Goal: Task Accomplishment & Management: Manage account settings

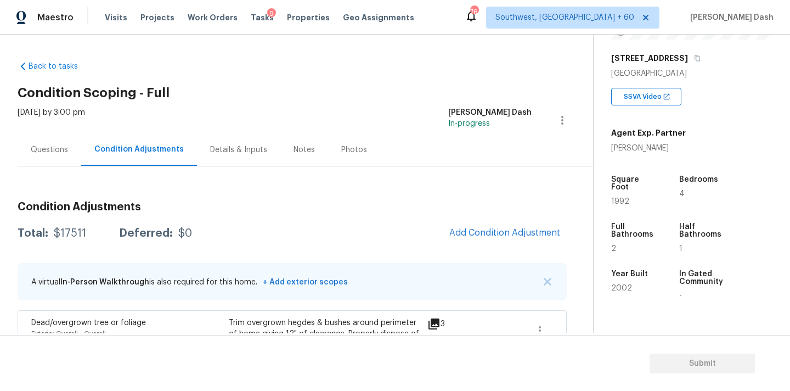
scroll to position [198, 0]
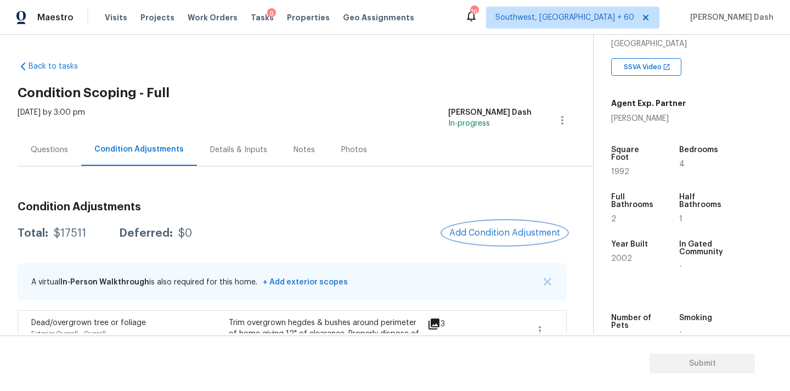
click at [523, 232] on span "Add Condition Adjustment" at bounding box center [504, 233] width 111 height 10
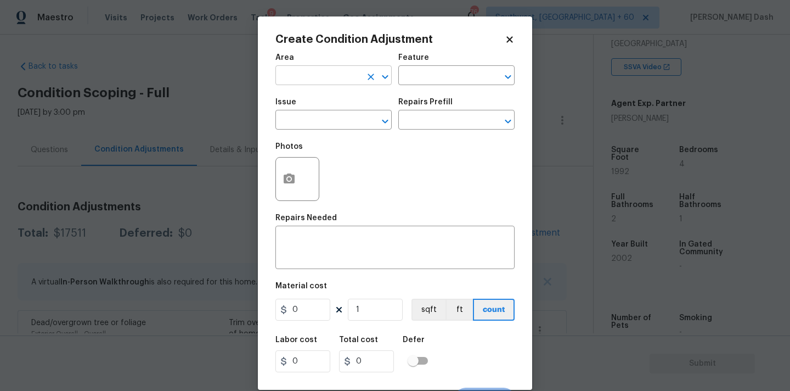
click at [321, 76] on input "text" at bounding box center [318, 76] width 86 height 17
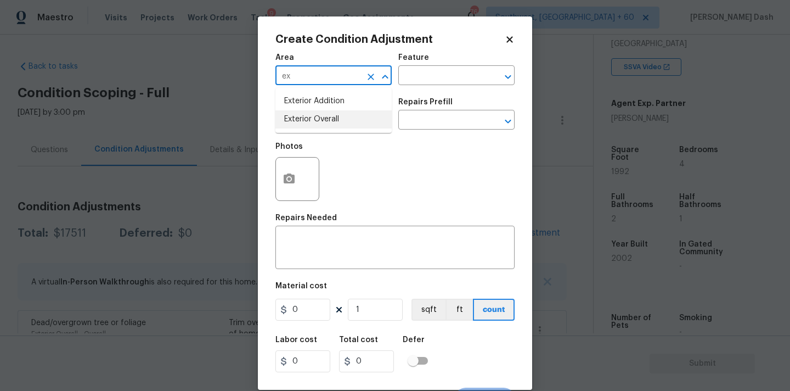
click at [310, 115] on li "Exterior Overall" at bounding box center [333, 119] width 116 height 18
type input "Exterior Overall"
click at [415, 76] on input "text" at bounding box center [441, 76] width 86 height 17
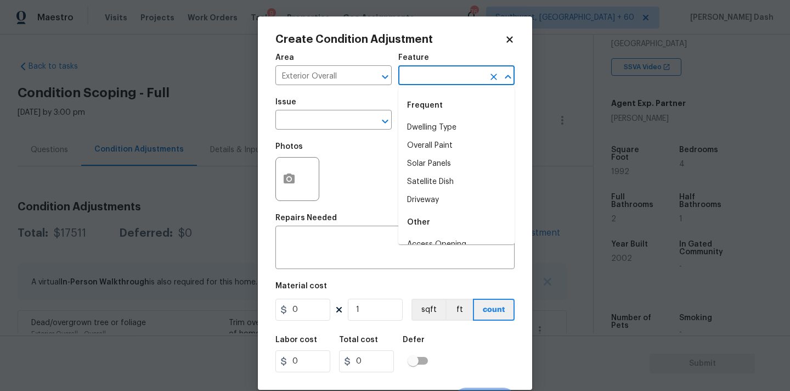
click at [351, 103] on div "Issue" at bounding box center [333, 105] width 116 height 14
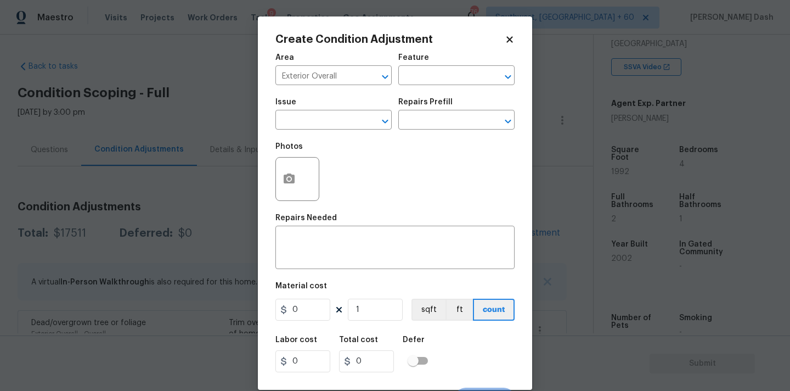
click at [202, 67] on body "Maestro Visits Projects Work Orders Tasks 9 Properties Geo Assignments 764 Sout…" at bounding box center [395, 195] width 790 height 391
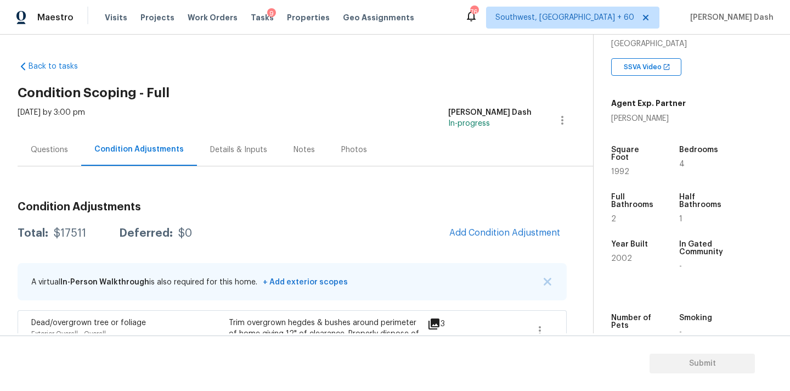
click at [49, 147] on div "Questions" at bounding box center [49, 149] width 37 height 11
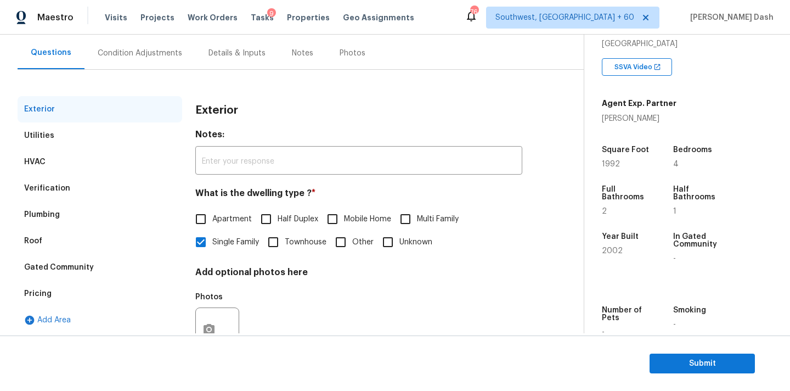
scroll to position [138, 0]
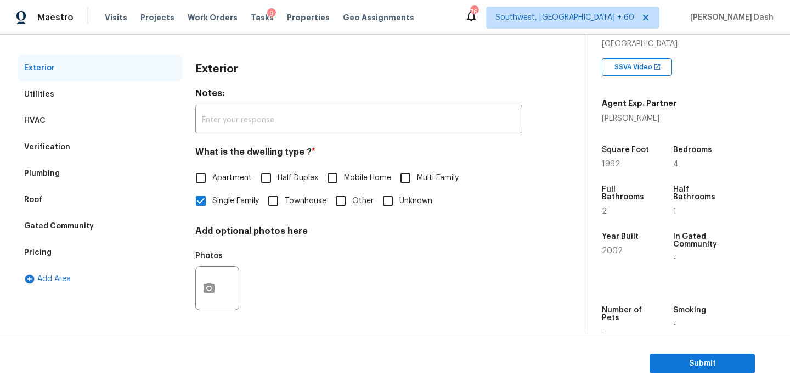
click at [57, 248] on div "Pricing" at bounding box center [100, 252] width 165 height 26
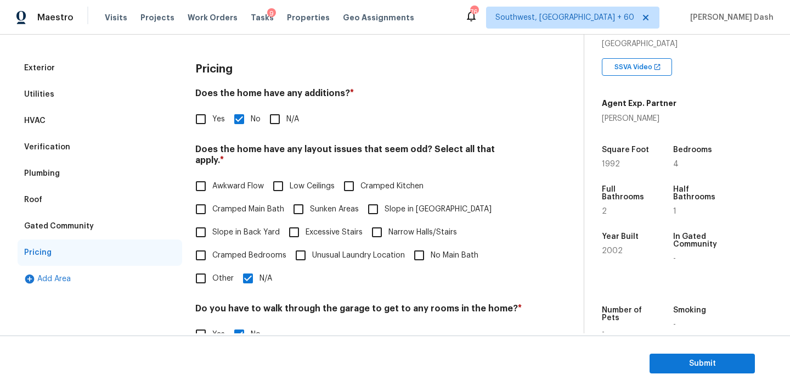
click at [204, 134] on div "Pricing Does the home have any additions? * Yes No N/A Does the home have any l…" at bounding box center [358, 263] width 327 height 416
click at [204, 133] on div "Pricing Does the home have any additions? * Yes No N/A Does the home have any l…" at bounding box center [358, 263] width 327 height 416
click at [204, 132] on div "Pricing Does the home have any additions? * Yes No N/A Does the home have any l…" at bounding box center [358, 263] width 327 height 416
click at [200, 128] on input "Yes" at bounding box center [200, 119] width 23 height 23
checkbox input "true"
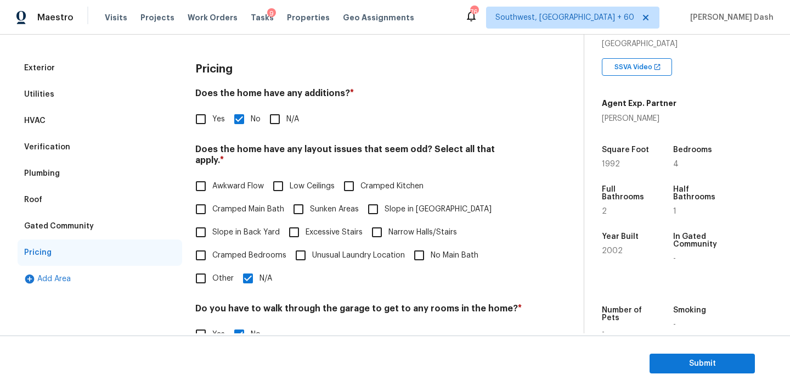
checkbox input "false"
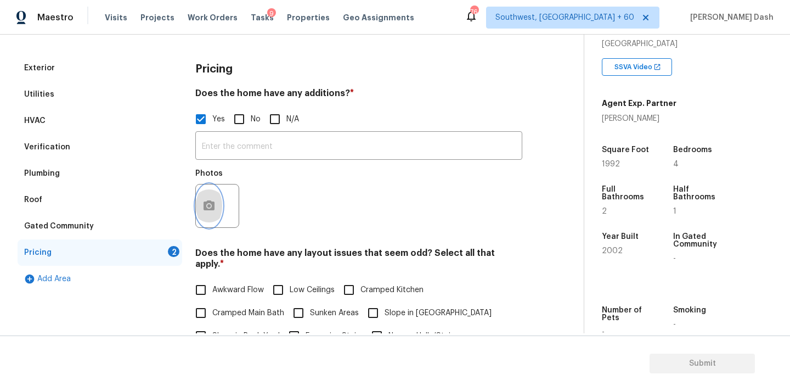
click at [214, 199] on icon "button" at bounding box center [208, 205] width 13 height 13
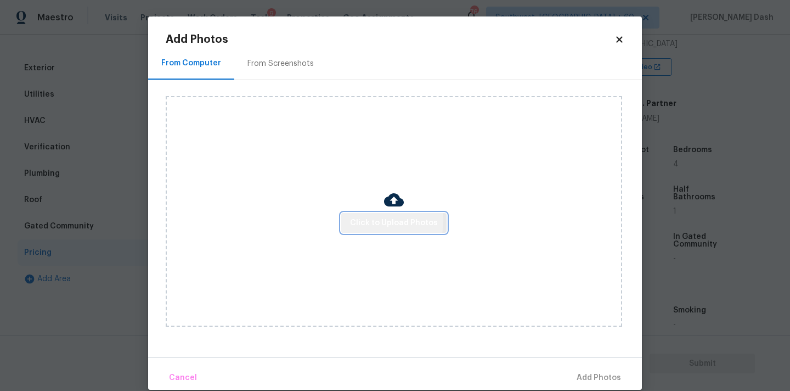
click at [363, 219] on span "Click to Upload Photos" at bounding box center [394, 223] width 88 height 14
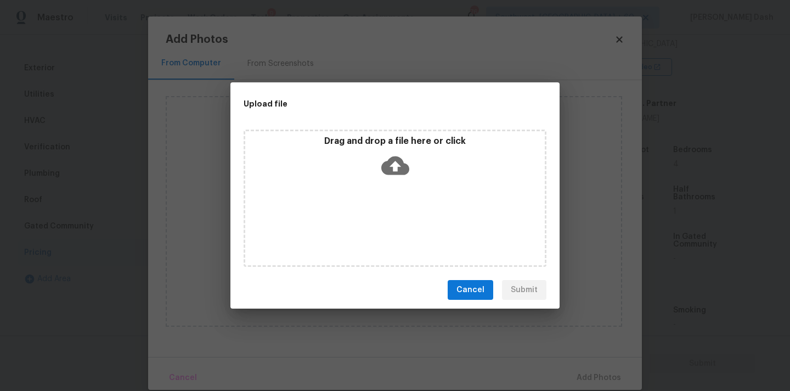
click at [363, 219] on div "Drag and drop a file here or click" at bounding box center [395, 197] width 303 height 137
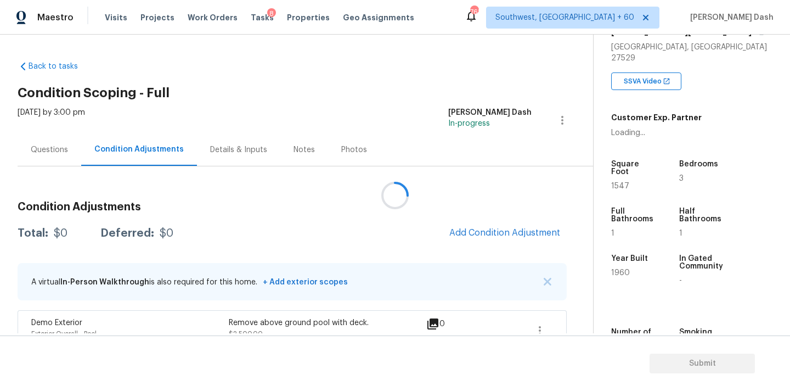
scroll to position [266, 0]
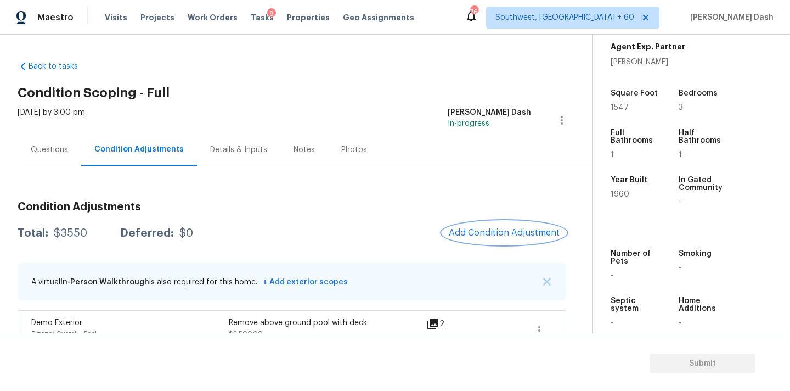
click at [500, 227] on button "Add Condition Adjustment" at bounding box center [504, 232] width 124 height 23
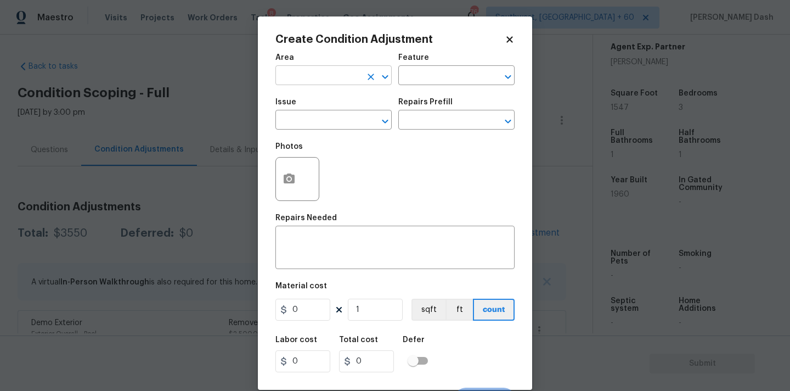
click at [312, 80] on input "text" at bounding box center [318, 76] width 86 height 17
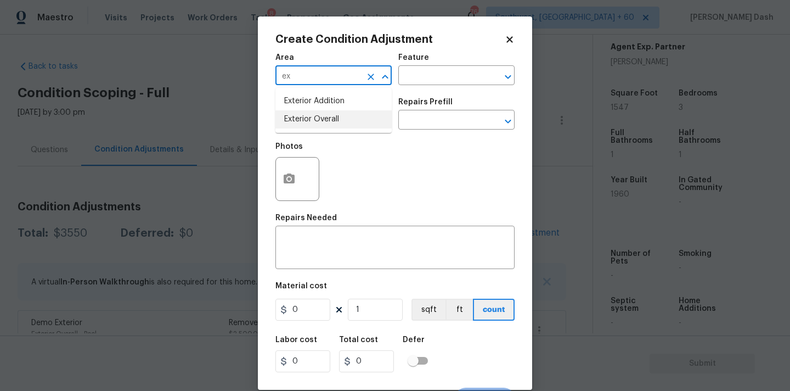
click at [299, 114] on li "Exterior Overall" at bounding box center [333, 119] width 116 height 18
type input "Exterior Overall"
click at [283, 175] on icon "button" at bounding box center [289, 178] width 13 height 13
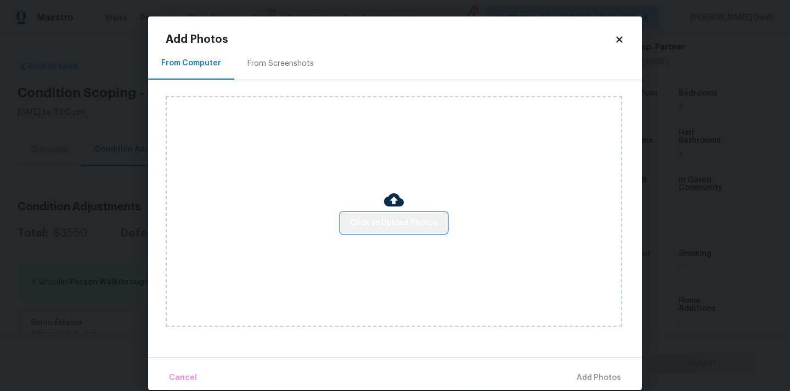
click at [410, 229] on button "Click to Upload Photos" at bounding box center [393, 223] width 105 height 20
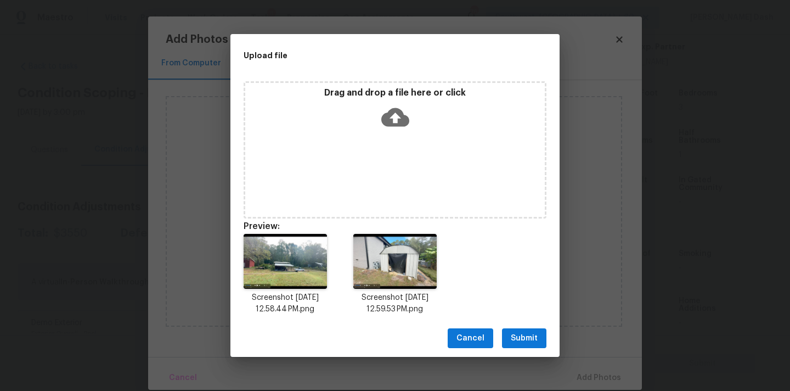
click at [521, 330] on button "Submit" at bounding box center [524, 338] width 44 height 20
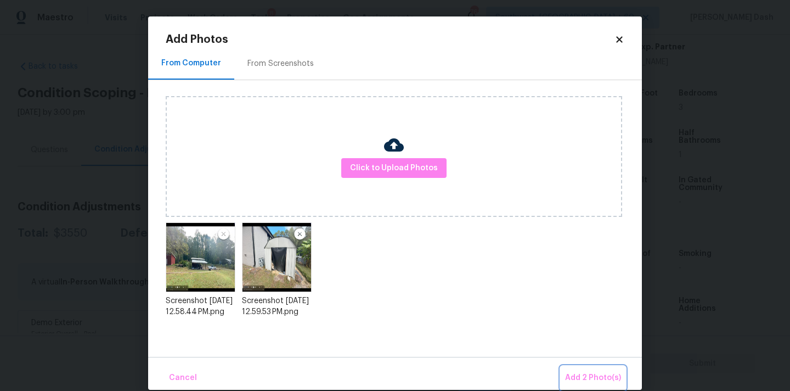
click at [564, 366] on button "Add 2 Photo(s)" at bounding box center [593, 378] width 65 height 24
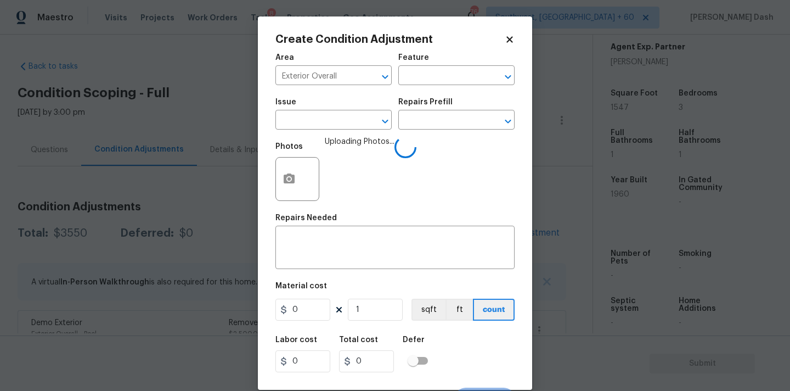
click at [433, 93] on div "Issue ​ Repairs Prefill ​" at bounding box center [394, 114] width 239 height 44
click at [432, 88] on div "Area Exterior Overall ​ Feature ​" at bounding box center [394, 69] width 239 height 44
click at [422, 69] on input "text" at bounding box center [441, 76] width 86 height 17
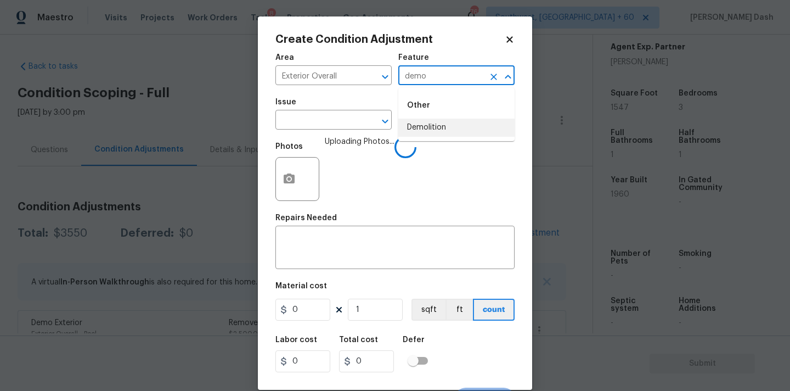
click at [416, 124] on li "Demolition" at bounding box center [456, 127] width 116 height 18
type input "Demolition"
click at [346, 124] on input "text" at bounding box center [318, 120] width 86 height 17
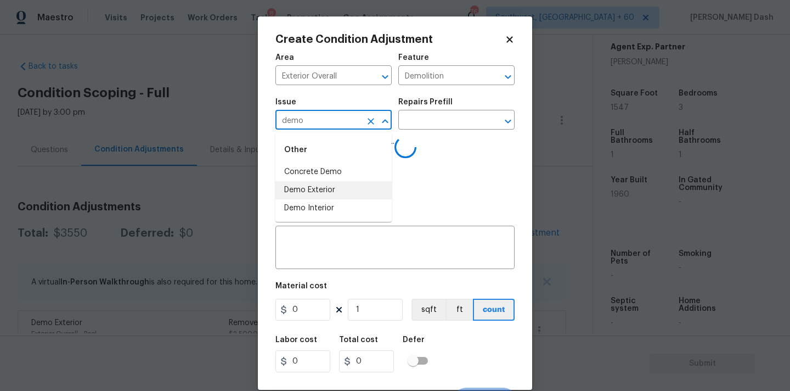
click at [326, 187] on li "Demo Exterior" at bounding box center [333, 190] width 116 height 18
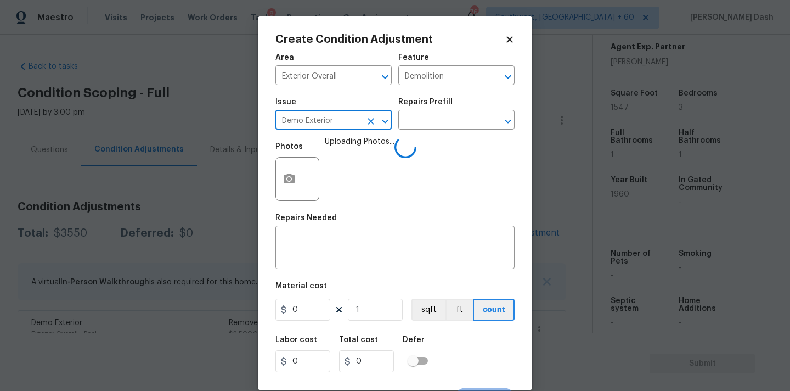
type input "Demo Exterior"
click at [411, 110] on div "Repairs Prefill" at bounding box center [456, 105] width 116 height 14
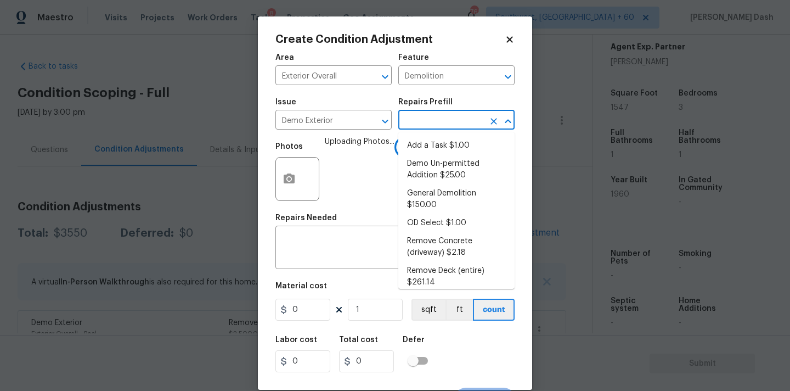
click at [412, 118] on input "text" at bounding box center [441, 120] width 86 height 17
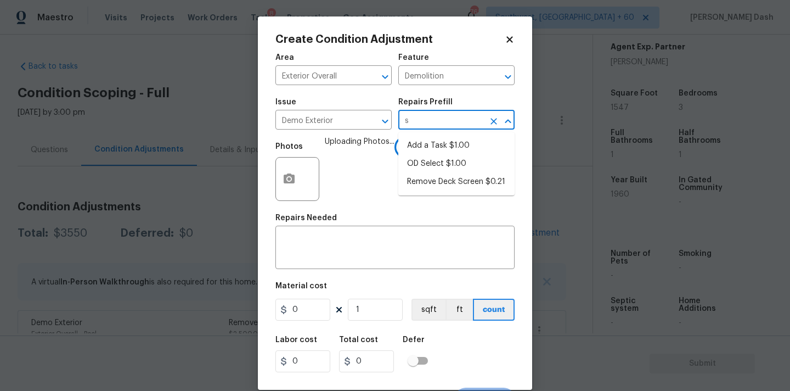
type input "sh"
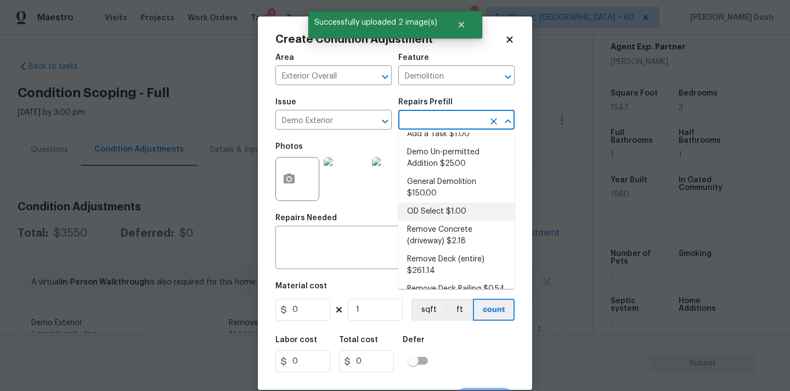
scroll to position [15, 0]
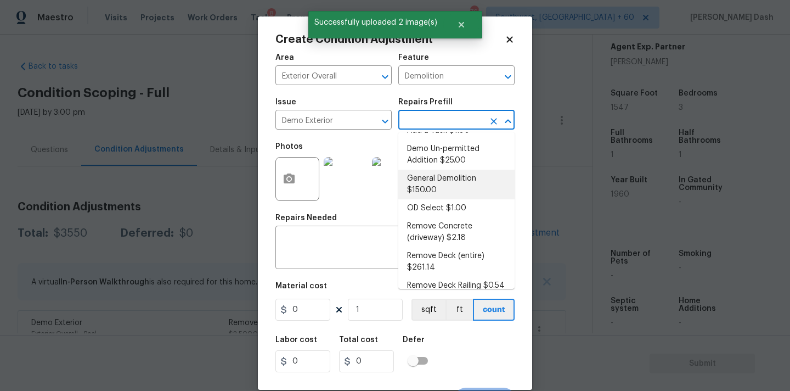
click at [432, 174] on li "General Demolition $150.00" at bounding box center [456, 185] width 116 height 30
type textarea "Decks, sheds, above ground pools,"
type input "150"
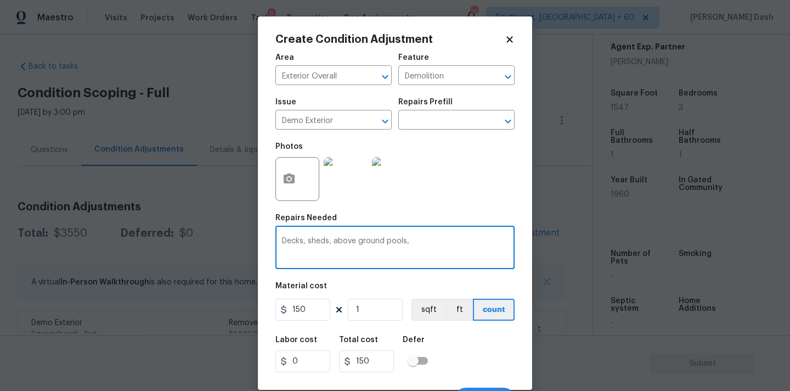
click at [307, 243] on textarea "Decks, sheds, above ground pools," at bounding box center [395, 248] width 226 height 23
type textarea "D"
type textarea "S"
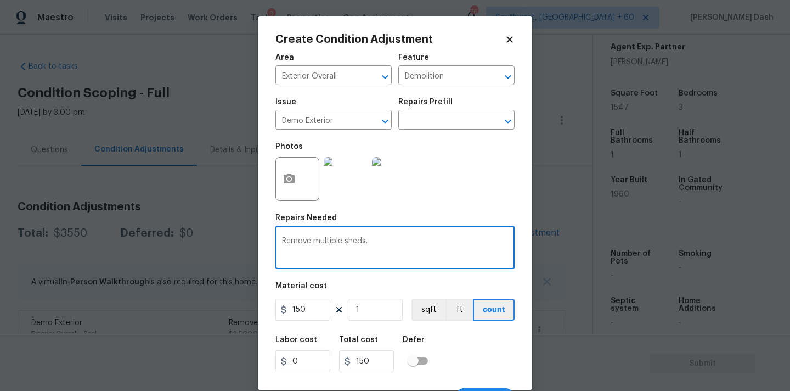
type textarea "Remove multiple sheds."
click at [315, 308] on input "150" at bounding box center [302, 309] width 55 height 22
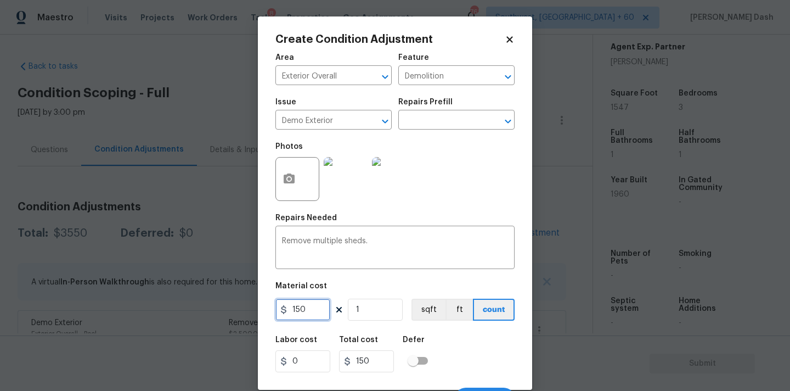
click at [315, 308] on input "150" at bounding box center [302, 309] width 55 height 22
type input "1000"
click at [390, 309] on input "1" at bounding box center [375, 309] width 55 height 22
type input "0"
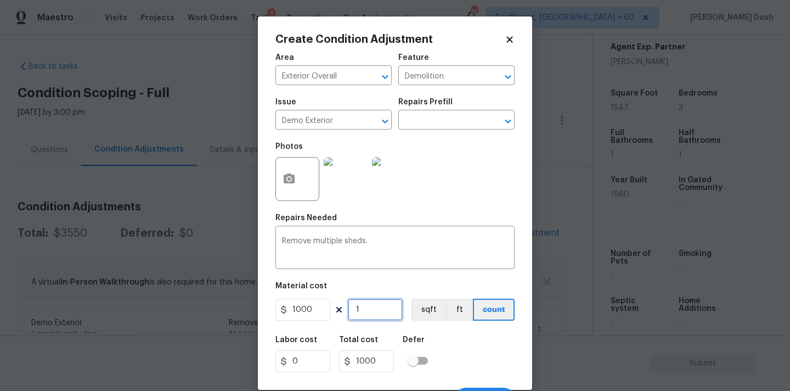
type input "0"
type input "3"
type input "3000"
type input "3"
click at [522, 365] on div "Create Condition Adjustment Area Exterior Overall ​ Feature Demolition ​ Issue …" at bounding box center [395, 202] width 274 height 373
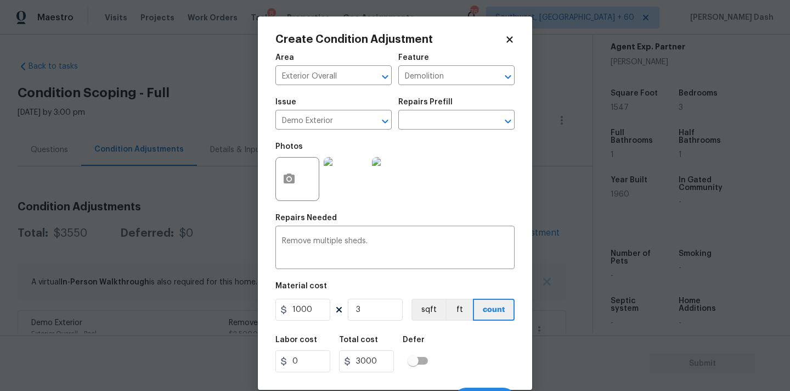
scroll to position [19, 0]
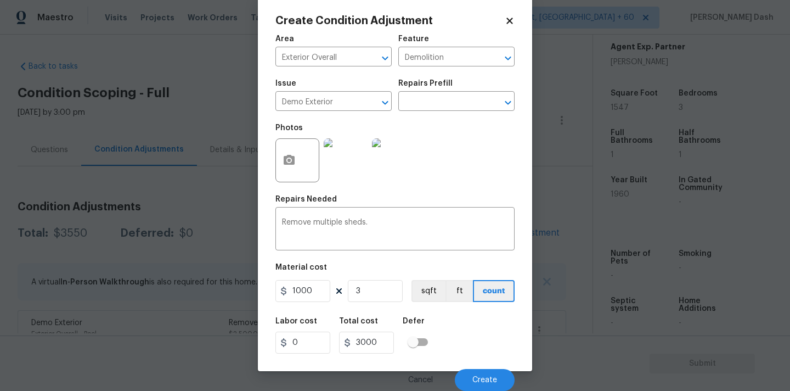
click at [493, 362] on div "Cancel Create" at bounding box center [394, 375] width 239 height 31
click at [488, 371] on button "Create" at bounding box center [485, 380] width 60 height 22
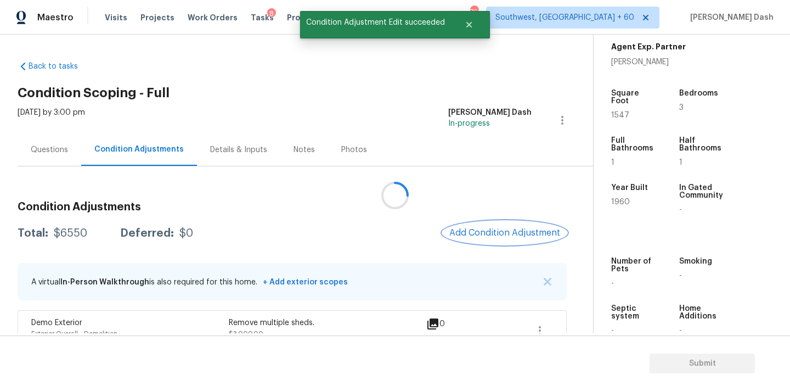
scroll to position [0, 0]
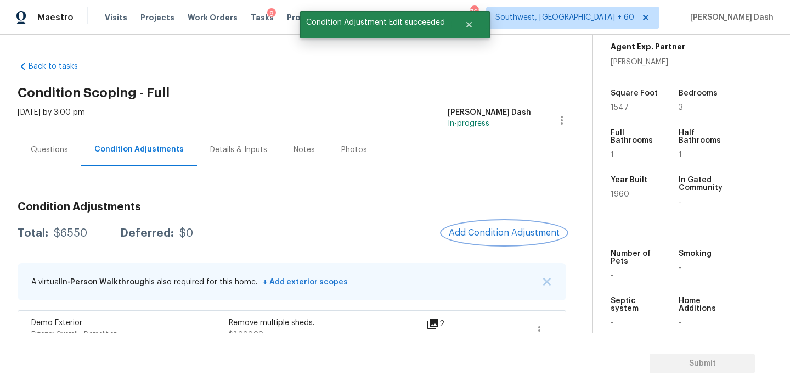
click at [505, 232] on span "Add Condition Adjustment" at bounding box center [504, 233] width 111 height 10
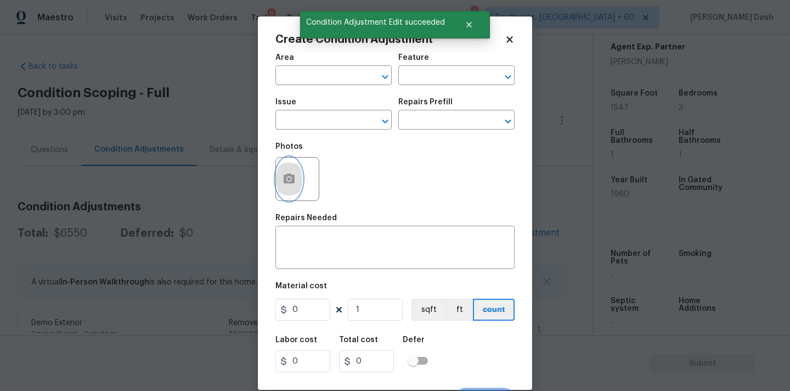
click at [279, 184] on button "button" at bounding box center [289, 178] width 26 height 43
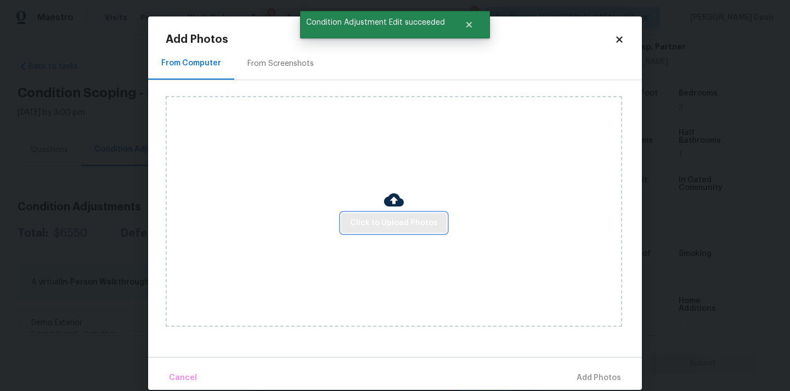
click at [399, 221] on span "Click to Upload Photos" at bounding box center [394, 223] width 88 height 14
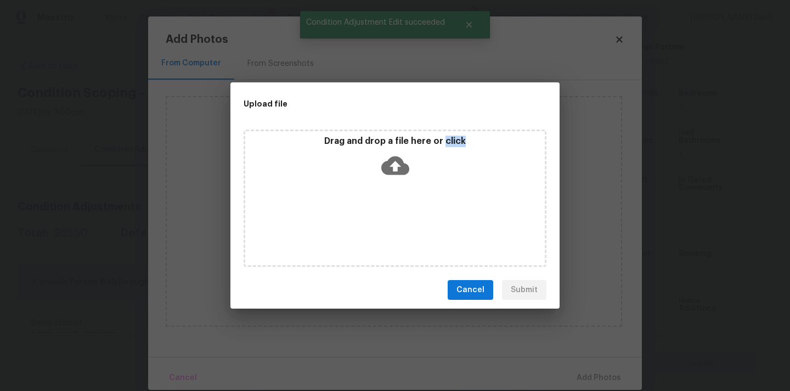
click at [399, 221] on div "Drag and drop a file here or click" at bounding box center [395, 197] width 303 height 137
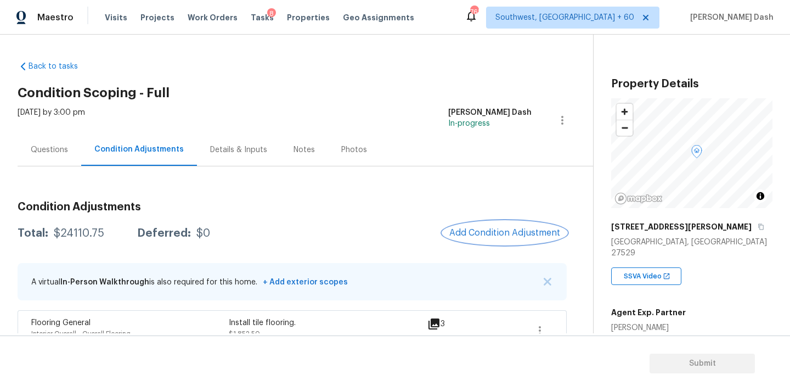
click at [521, 232] on span "Add Condition Adjustment" at bounding box center [504, 233] width 111 height 10
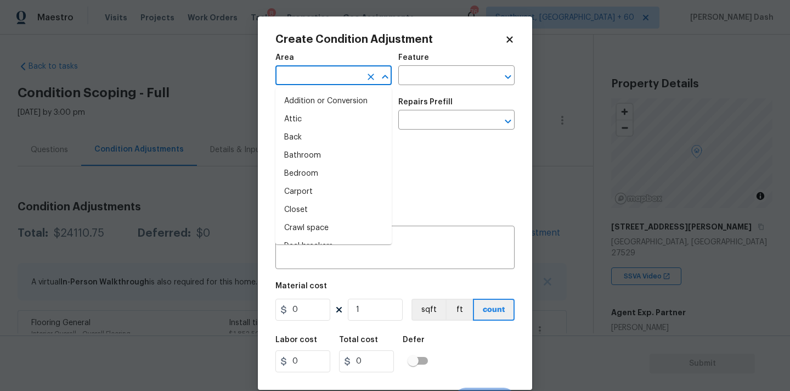
click at [346, 81] on input "text" at bounding box center [318, 76] width 86 height 17
type input "in"
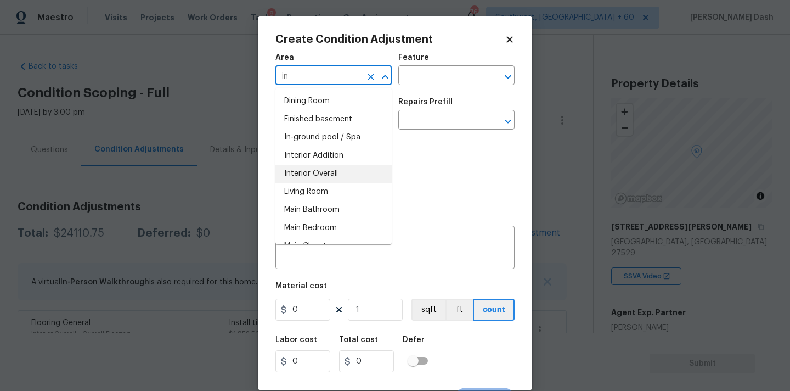
click at [312, 173] on li "Interior Overall" at bounding box center [333, 174] width 116 height 18
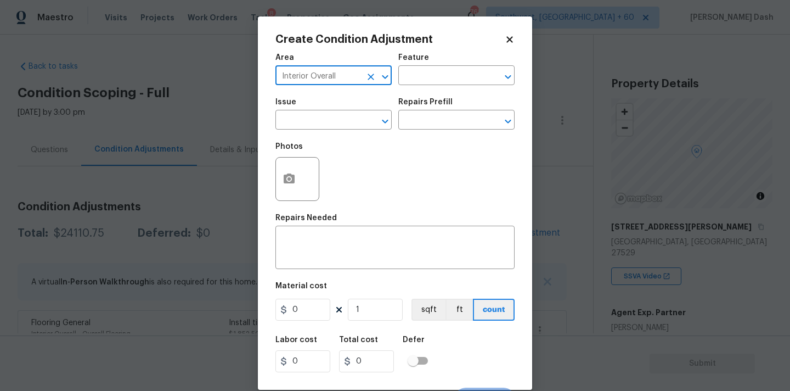
type input "Interior Overall"
click at [288, 191] on button "button" at bounding box center [289, 178] width 26 height 43
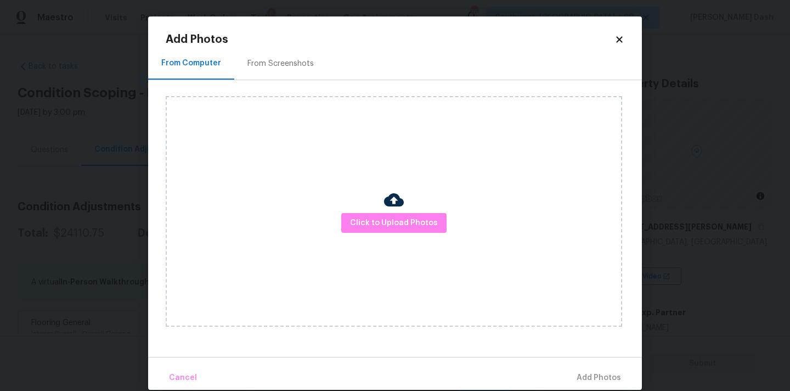
click at [406, 238] on div "Click to Upload Photos" at bounding box center [394, 211] width 456 height 230
click at [405, 233] on div "Click to Upload Photos" at bounding box center [394, 211] width 456 height 230
click at [401, 224] on span "Click to Upload Photos" at bounding box center [394, 223] width 88 height 14
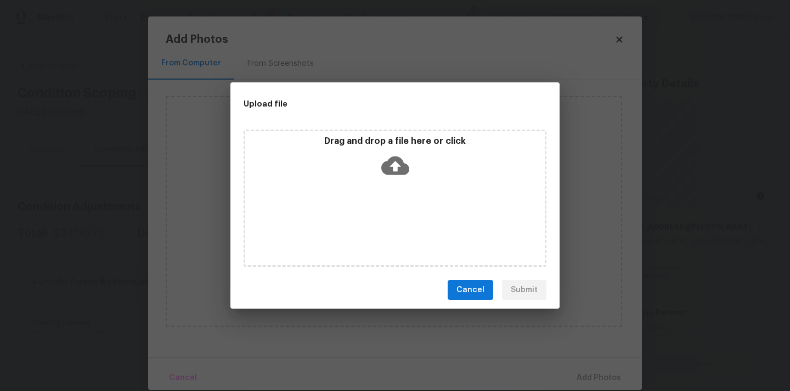
click at [401, 224] on div "Drag and drop a file here or click" at bounding box center [395, 197] width 303 height 137
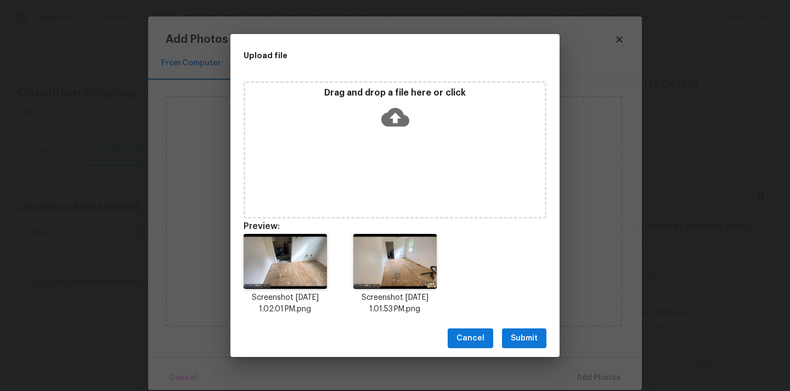
click at [522, 337] on span "Submit" at bounding box center [524, 338] width 27 height 14
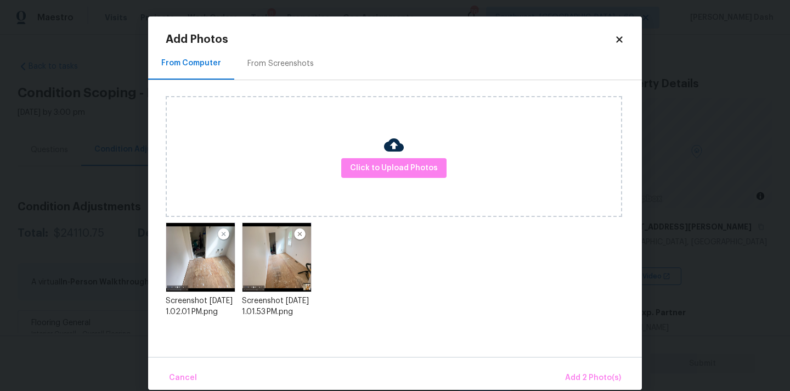
click at [573, 364] on div "Cancel Add 2 Photo(s)" at bounding box center [395, 373] width 494 height 33
click at [582, 375] on span "Add 2 Photo(s)" at bounding box center [593, 378] width 56 height 14
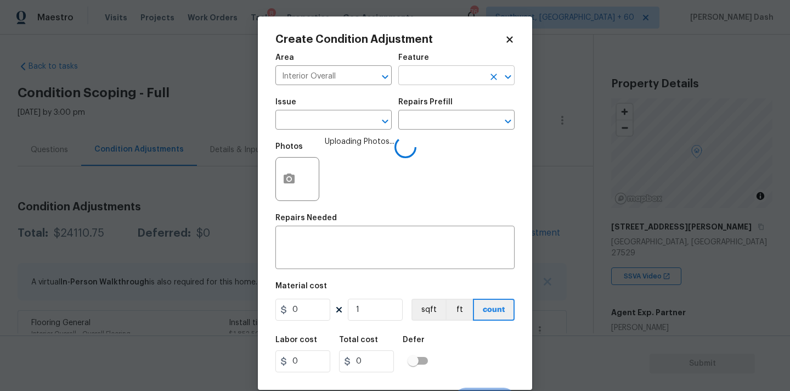
click at [404, 79] on input "text" at bounding box center [441, 76] width 86 height 17
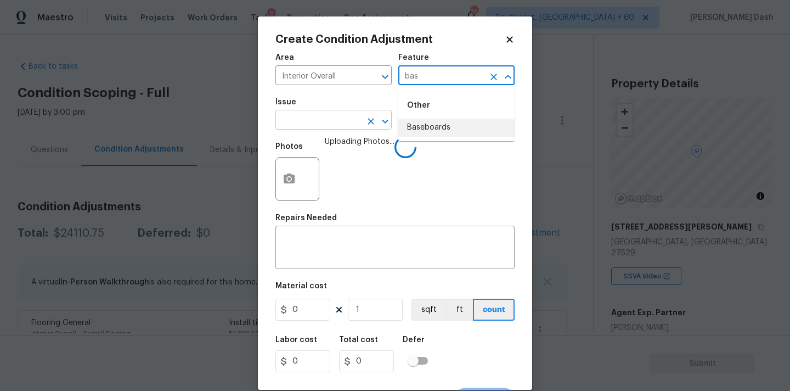
drag, startPoint x: 417, startPoint y: 126, endPoint x: 379, endPoint y: 123, distance: 38.5
click at [417, 126] on li "Baseboards" at bounding box center [456, 127] width 116 height 18
type input "Baseboards"
click at [328, 123] on input "text" at bounding box center [318, 120] width 86 height 17
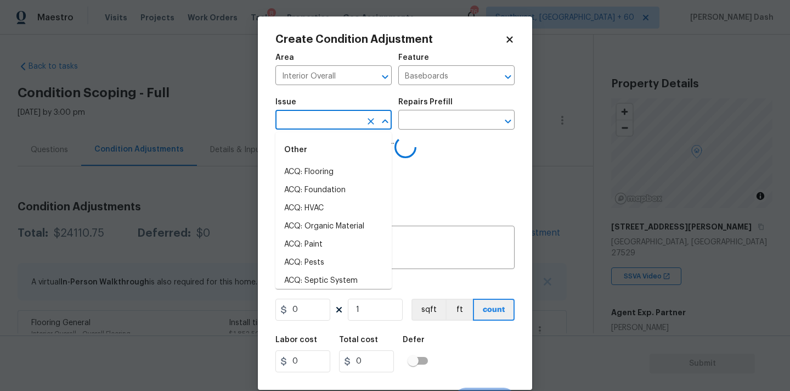
type input "t"
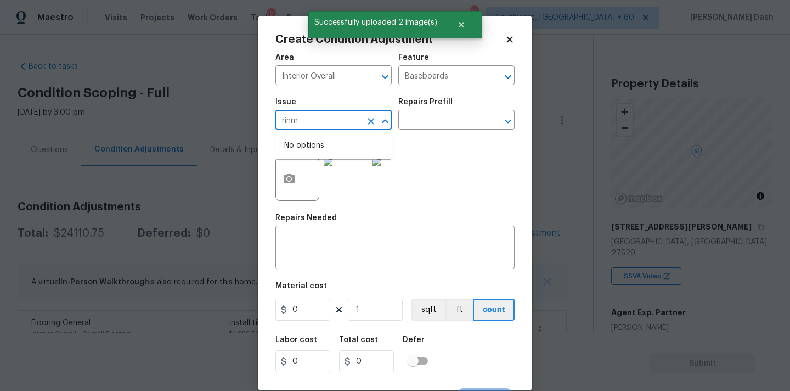
type input "rin"
type input "trimn"
click at [368, 117] on icon "Clear" at bounding box center [370, 121] width 11 height 11
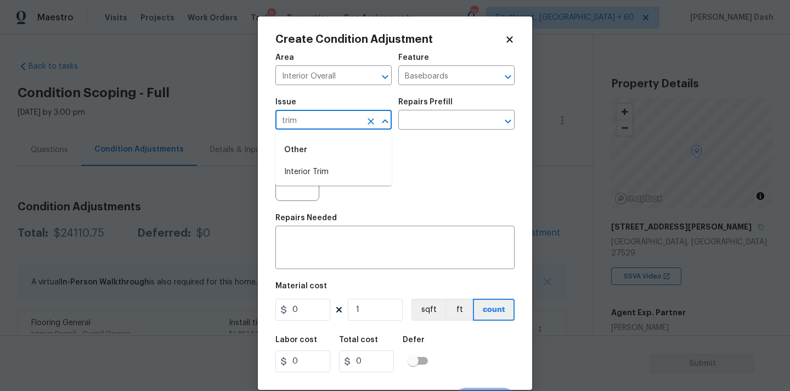
click at [357, 167] on li "Interior Trim" at bounding box center [333, 172] width 116 height 18
type input "Interior Trim"
click at [414, 126] on input "text" at bounding box center [441, 120] width 86 height 17
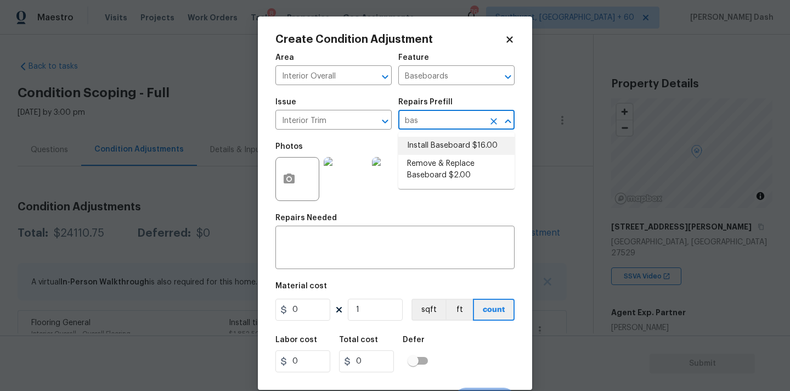
type input "base"
click at [421, 167] on li "Remove & Replace Baseboard $2.00" at bounding box center [456, 170] width 116 height 30
type input "Interior Trim"
type textarea "Remove the existing baseboard (if present) and install new. Ensure that the new…"
type input "2"
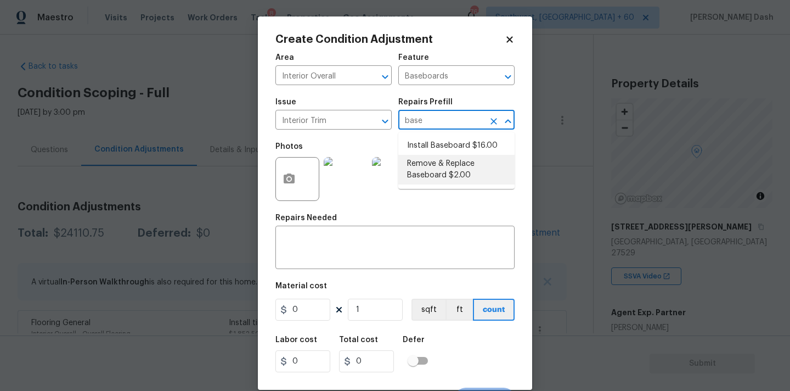
type input "2"
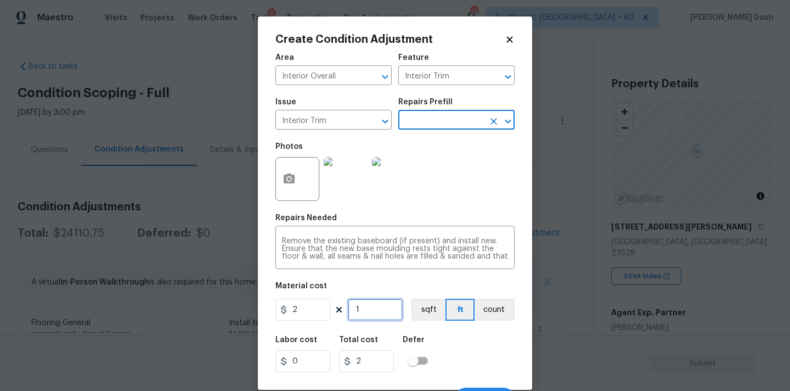
click at [377, 310] on input "1" at bounding box center [375, 309] width 55 height 22
type input "2"
type input "4"
type input "20"
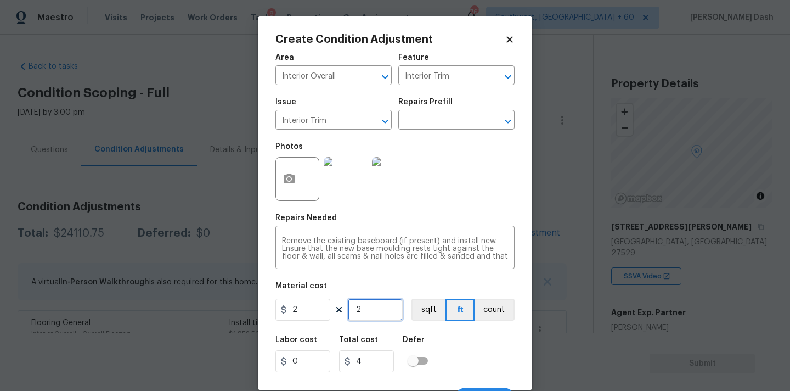
type input "40"
type input "200"
type input "400"
type input "200"
click at [317, 309] on input "2" at bounding box center [302, 309] width 55 height 22
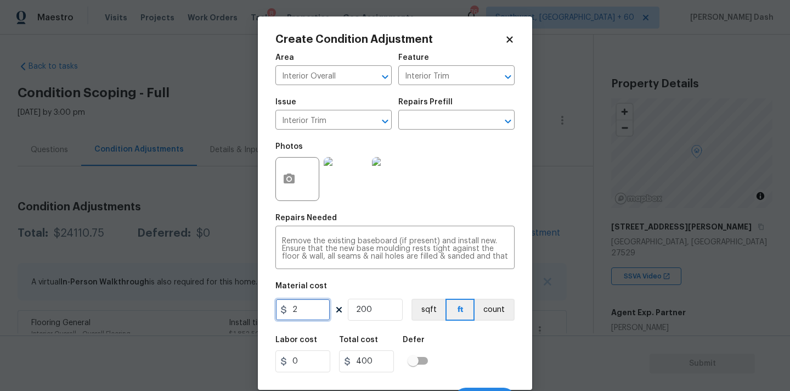
click at [317, 309] on input "2" at bounding box center [302, 309] width 55 height 22
type input "200"
type input "40000"
click at [409, 304] on div "200 200 sqft ft count" at bounding box center [394, 309] width 239 height 22
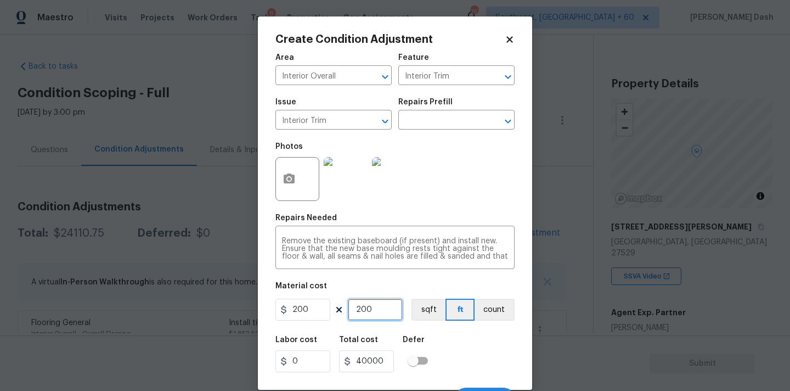
click at [397, 307] on input "200" at bounding box center [375, 309] width 55 height 22
type input "20"
type input "4000"
type input "2"
type input "400"
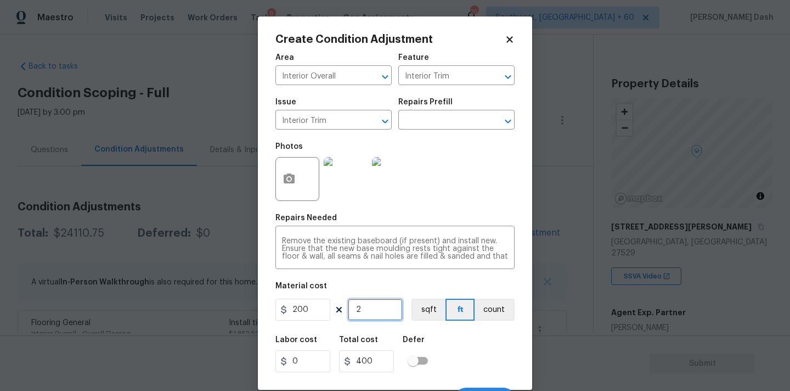
type input "0"
type input "1"
type input "200"
type input "1"
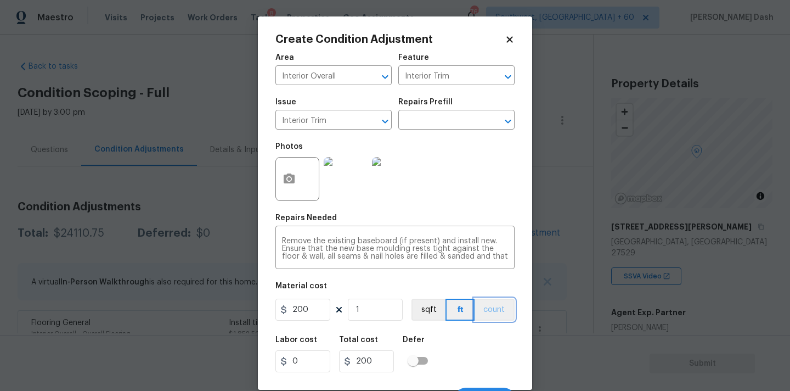
click at [509, 306] on button "count" at bounding box center [495, 309] width 40 height 22
click at [508, 352] on div "Labor cost 0 Total cost 200 Defer" at bounding box center [394, 353] width 239 height 49
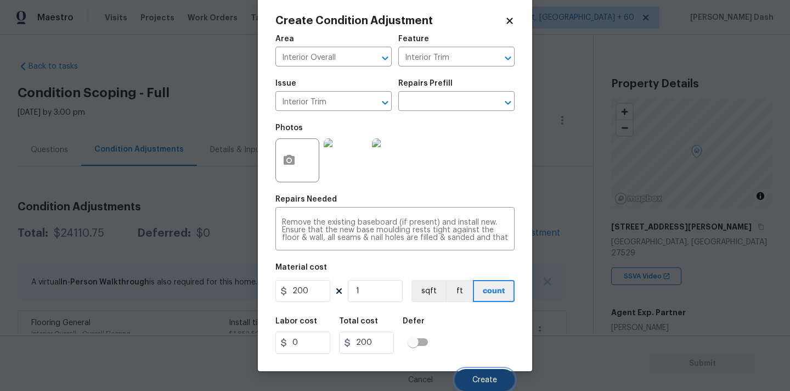
click at [492, 370] on button "Create" at bounding box center [485, 380] width 60 height 22
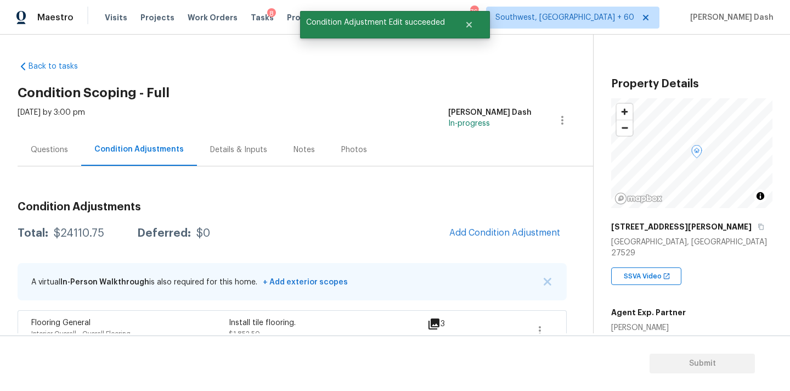
scroll to position [15, 0]
click at [88, 236] on div "$24310.75" at bounding box center [80, 233] width 53 height 11
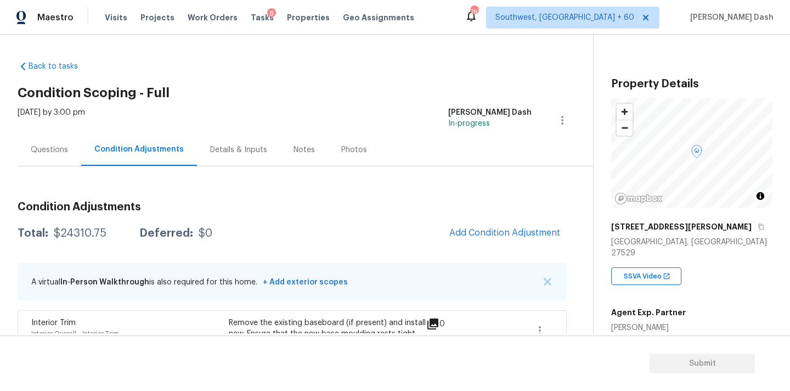
click at [80, 233] on div "$24310.75" at bounding box center [80, 233] width 53 height 11
copy div "$24310.75"
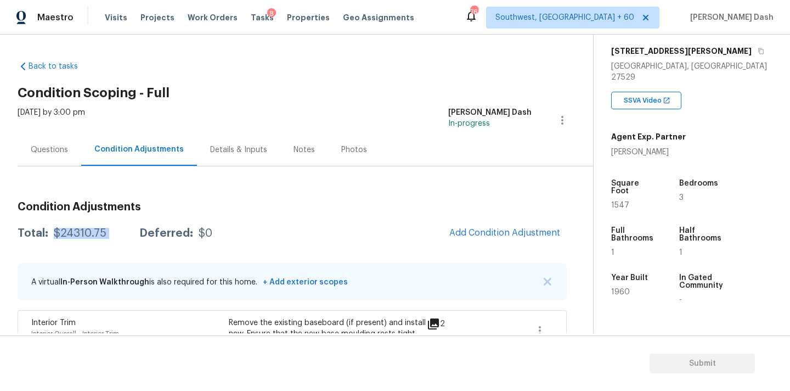
scroll to position [192, 0]
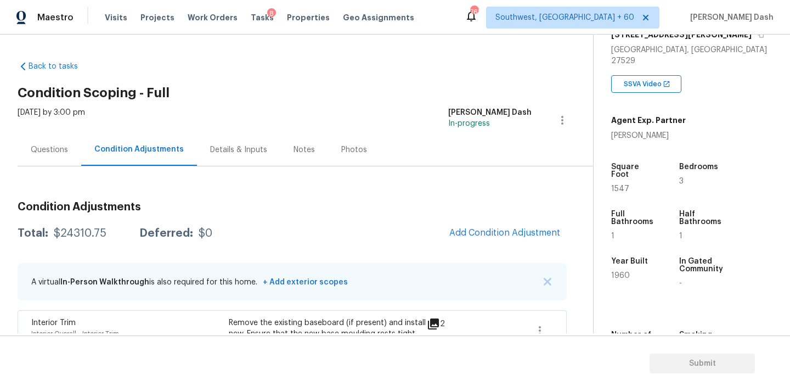
click at [45, 154] on div "Questions" at bounding box center [49, 149] width 37 height 11
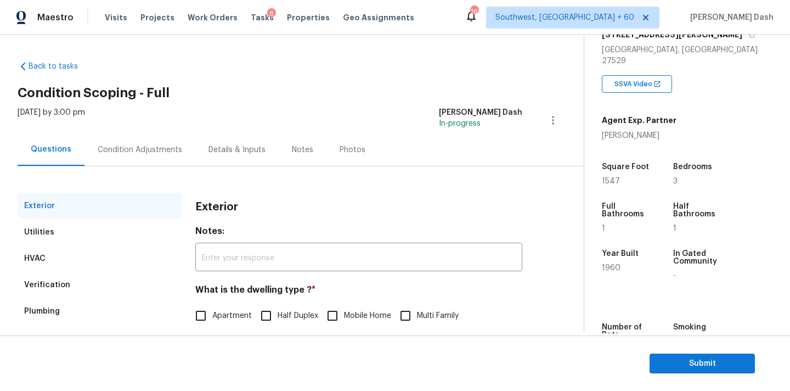
scroll to position [138, 0]
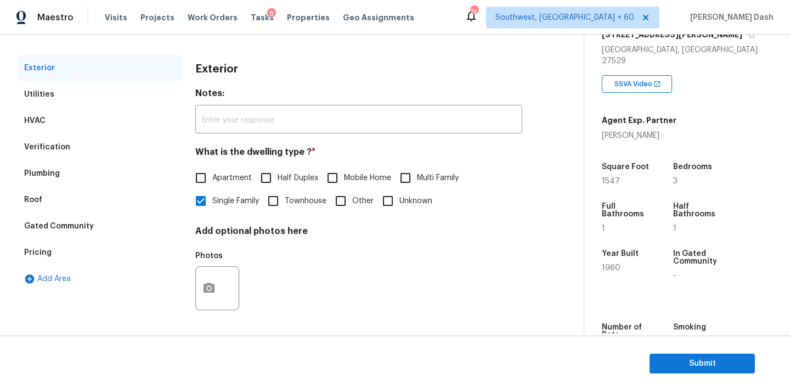
click at [55, 249] on div "Pricing" at bounding box center [100, 252] width 165 height 26
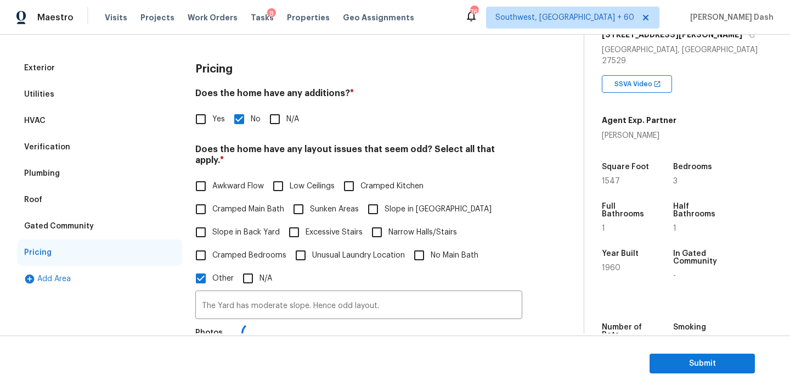
scroll to position [188, 0]
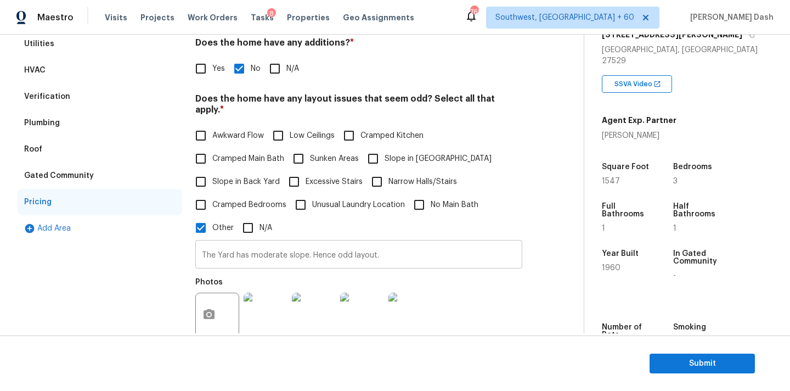
click at [289, 247] on input "The Yard has moderate slope. Hence odd layout." at bounding box center [358, 255] width 327 height 26
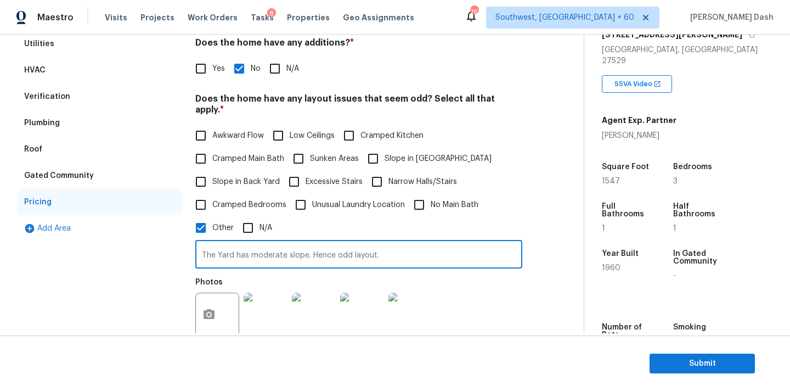
click at [289, 247] on input "The Yard has moderate slope. Hence odd layout." at bounding box center [358, 255] width 327 height 26
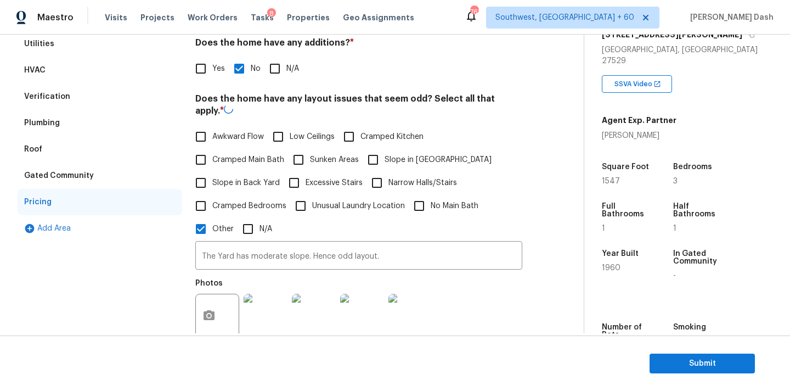
click at [84, 100] on div "Verification" at bounding box center [100, 96] width 165 height 26
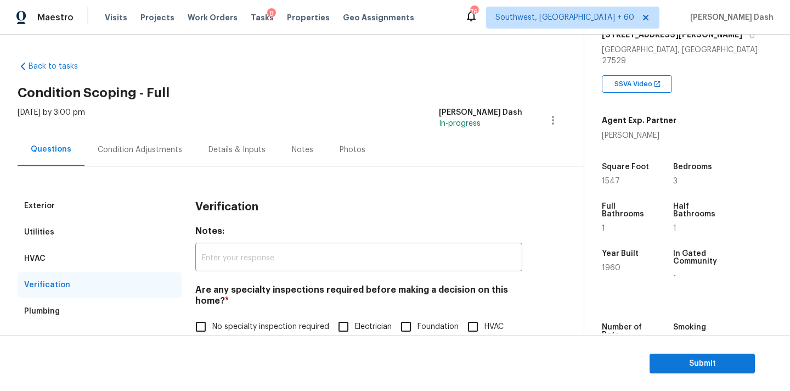
scroll to position [270, 0]
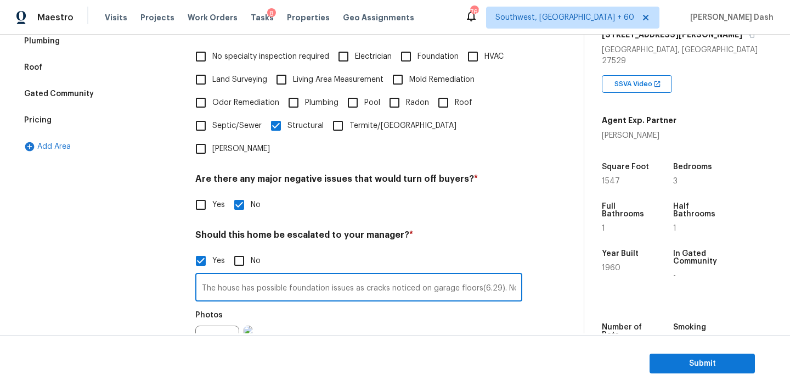
click at [269, 275] on input "The house has possible foundation issues as cracks noticed on garage floors(6.2…" at bounding box center [358, 288] width 327 height 26
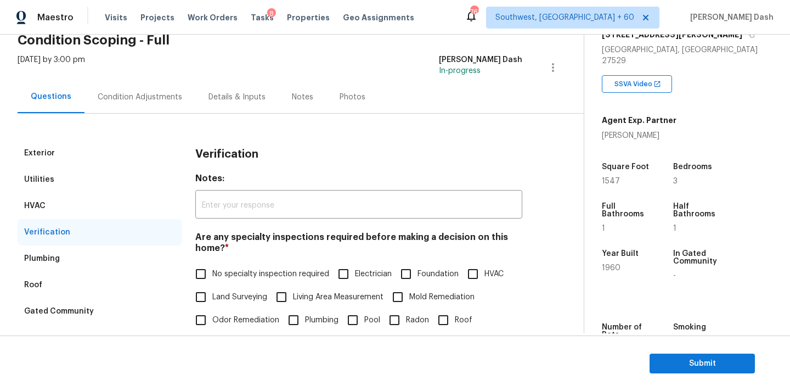
scroll to position [0, 0]
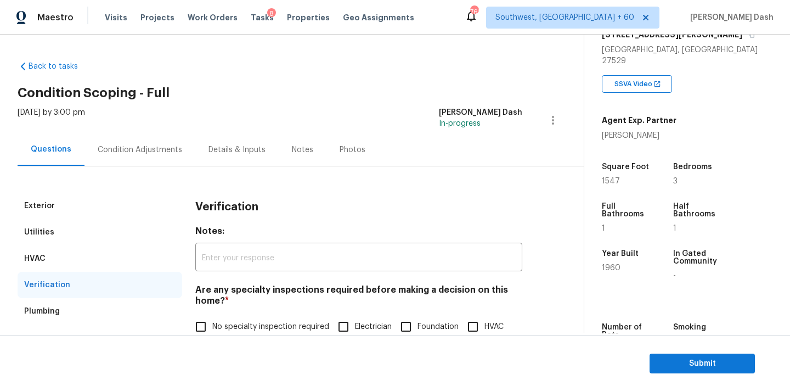
click at [116, 159] on div "Condition Adjustments" at bounding box center [139, 149] width 111 height 32
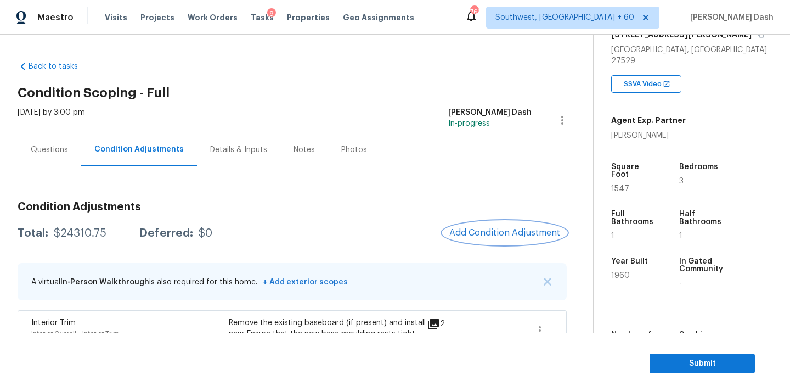
click at [488, 235] on span "Add Condition Adjustment" at bounding box center [504, 233] width 111 height 10
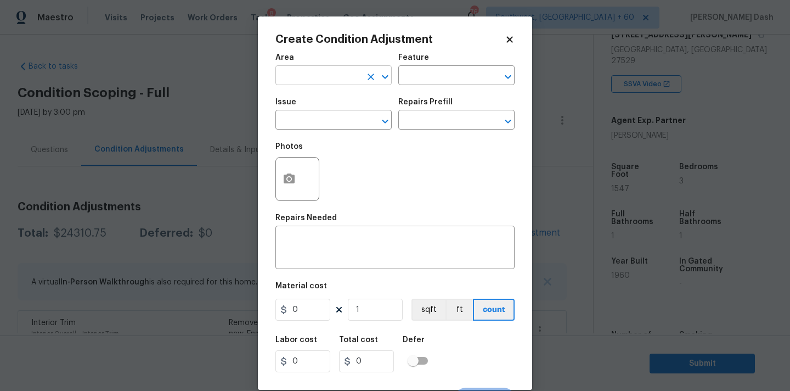
click at [328, 77] on input "text" at bounding box center [318, 76] width 86 height 17
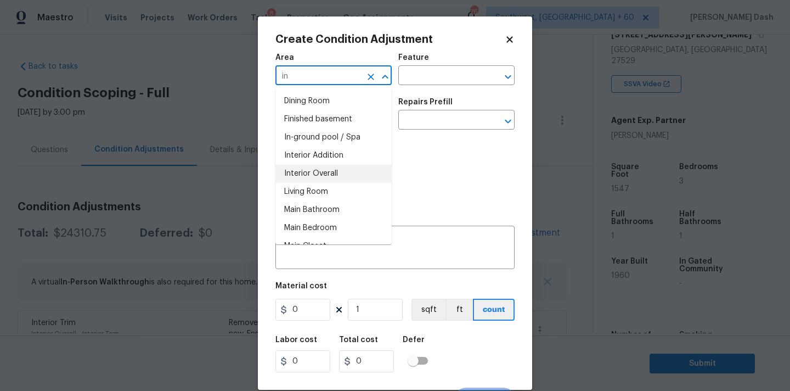
click at [328, 173] on li "Interior Overall" at bounding box center [333, 174] width 116 height 18
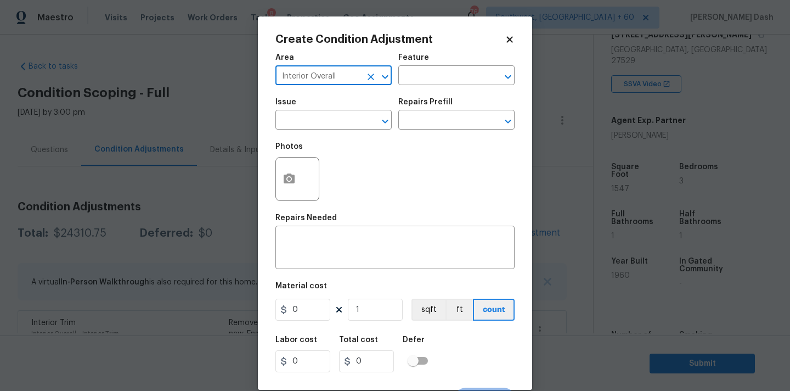
type input "Interior Overall"
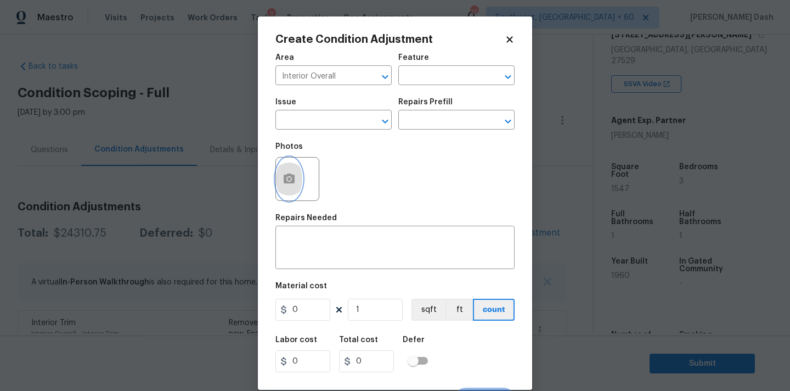
click at [293, 173] on icon "button" at bounding box center [289, 178] width 13 height 13
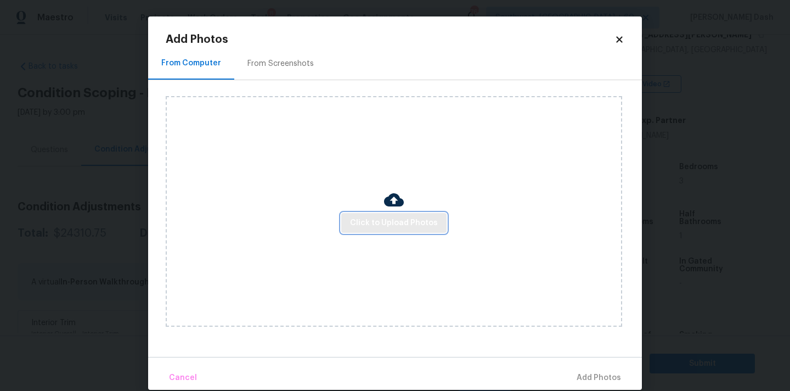
click at [383, 228] on span "Click to Upload Photos" at bounding box center [394, 223] width 88 height 14
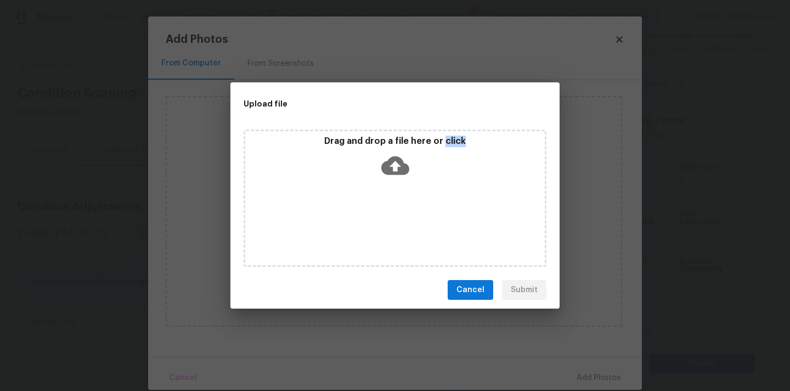
click at [383, 228] on div "Drag and drop a file here or click" at bounding box center [395, 197] width 303 height 137
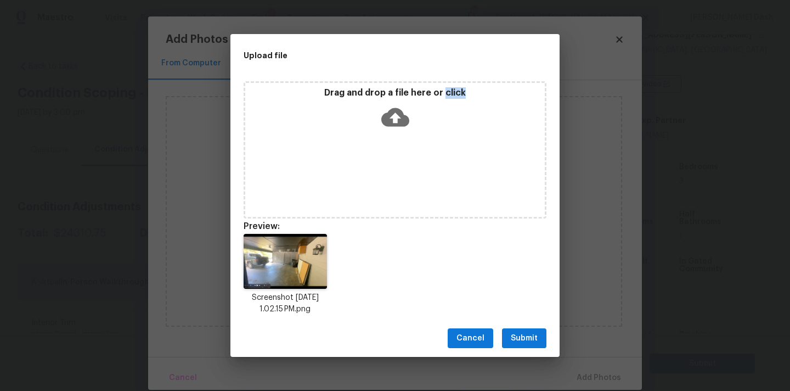
click at [517, 342] on span "Submit" at bounding box center [524, 338] width 27 height 14
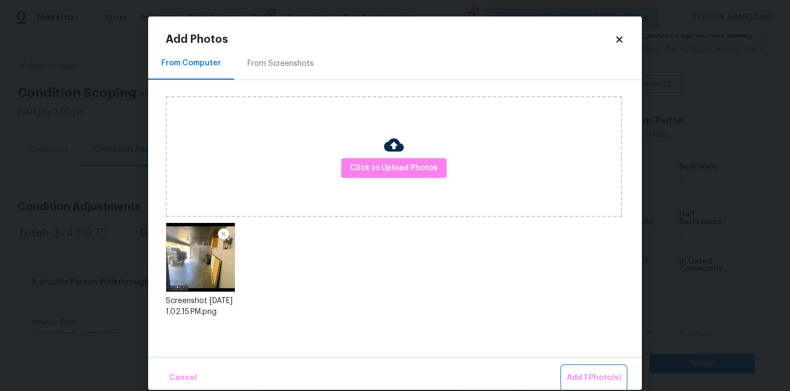
click at [579, 371] on span "Add 1 Photo(s)" at bounding box center [594, 378] width 54 height 14
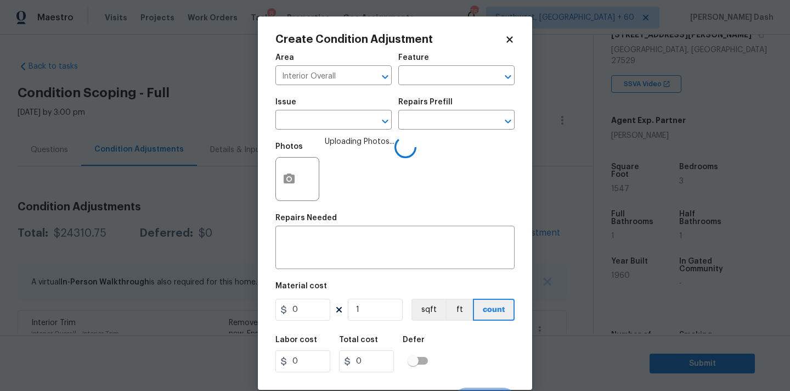
click at [432, 86] on div "Area Interior Overall ​ Feature ​" at bounding box center [394, 69] width 239 height 44
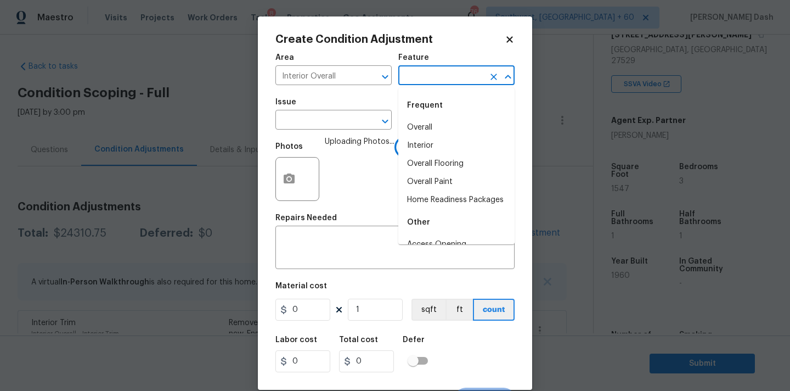
click at [432, 80] on input "text" at bounding box center [441, 76] width 86 height 17
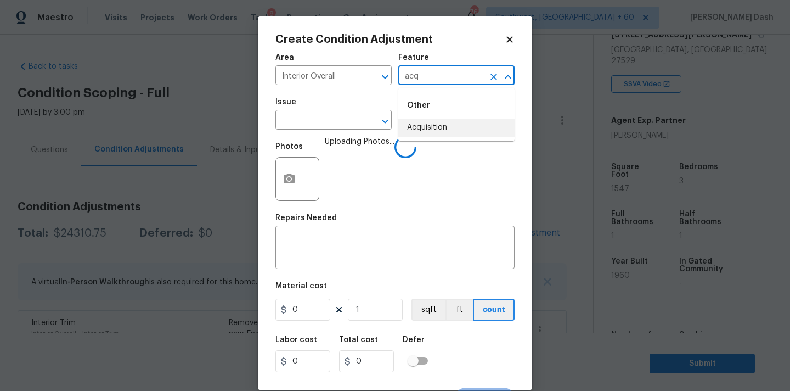
click at [427, 122] on li "Acquisition" at bounding box center [456, 127] width 116 height 18
type input "Acquisition"
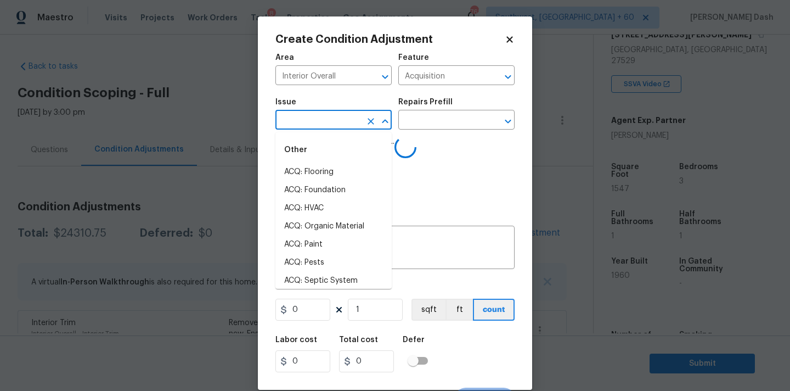
click at [347, 121] on input "text" at bounding box center [318, 120] width 86 height 17
type input "f"
type input "ou"
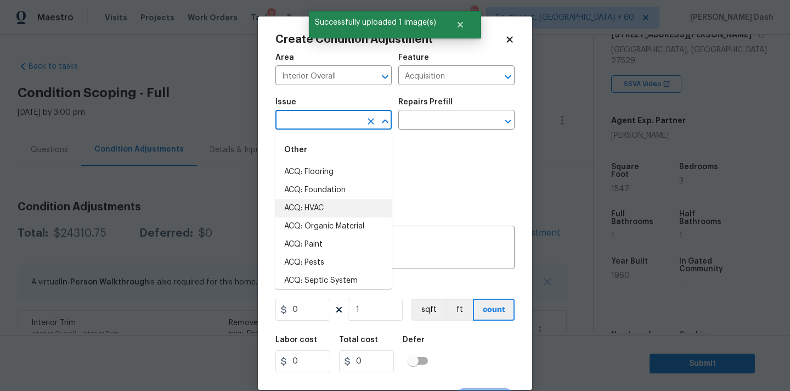
click at [328, 204] on li "ACQ: HVAC" at bounding box center [333, 208] width 116 height 18
type input "ACQ: HVAC"
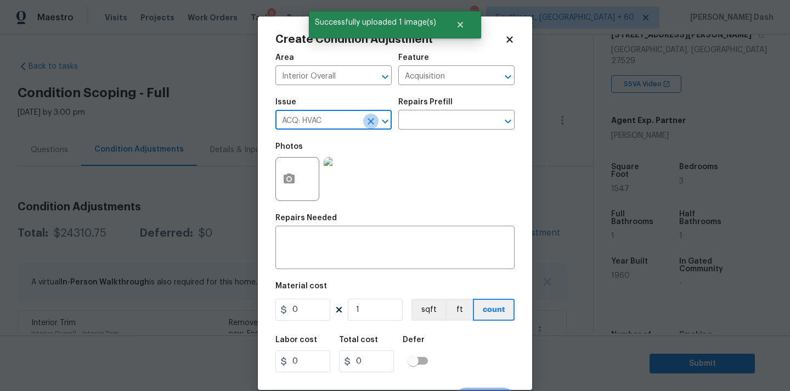
click at [367, 118] on icon "Clear" at bounding box center [370, 121] width 11 height 11
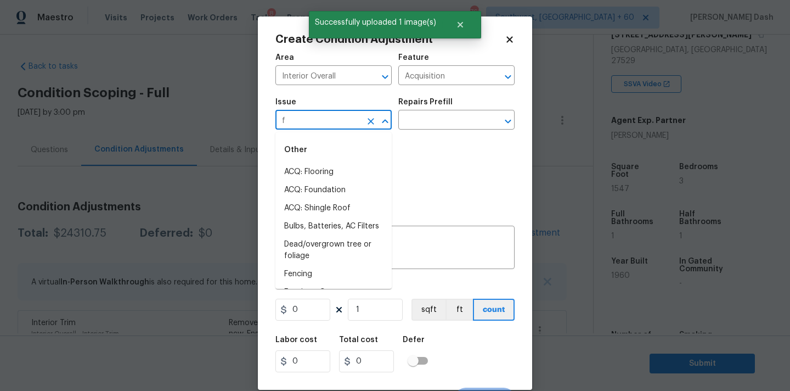
click at [329, 185] on li "ACQ: Foundation" at bounding box center [333, 190] width 116 height 18
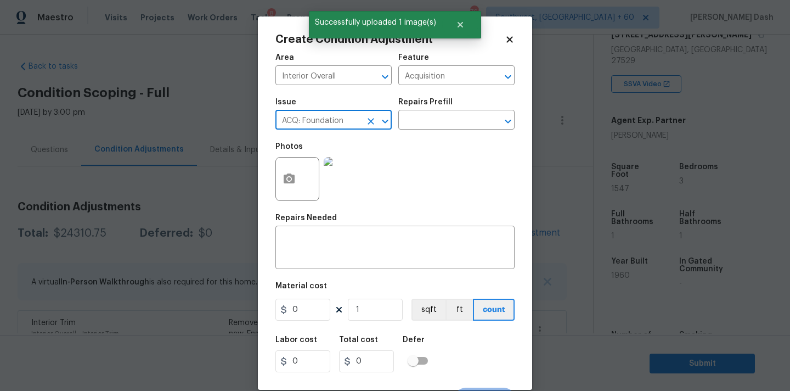
type input "ACQ: Foundation"
click at [438, 108] on div "Repairs Prefill" at bounding box center [456, 105] width 116 height 14
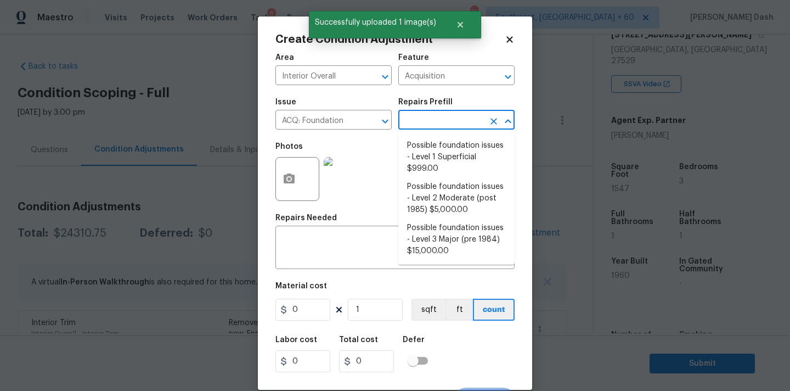
click at [438, 114] on input "text" at bounding box center [441, 120] width 86 height 17
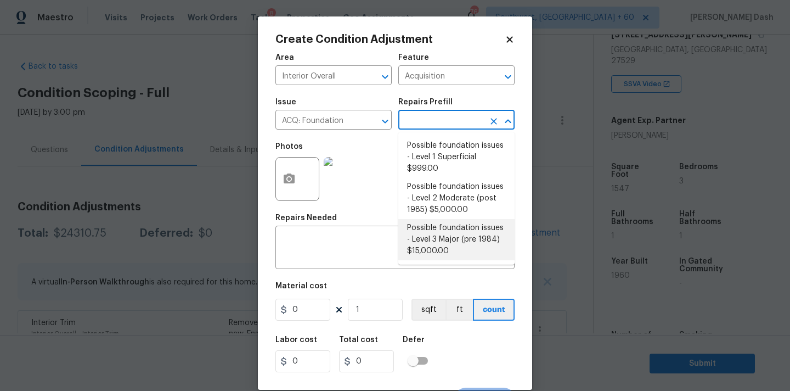
click at [437, 242] on li "Possible foundation issues - Level 3 Major (pre 1984) $15,000.00" at bounding box center [456, 239] width 116 height 41
type textarea "Possible foundation issues - Level 3 Major: Disclaimer: This is NOT a technical…"
type input "15000"
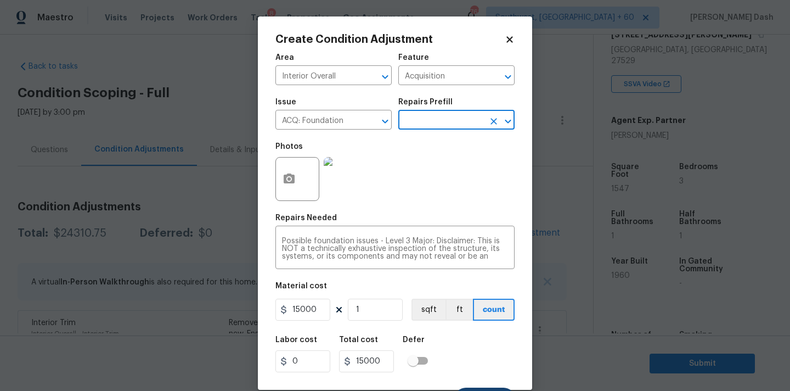
scroll to position [19, 0]
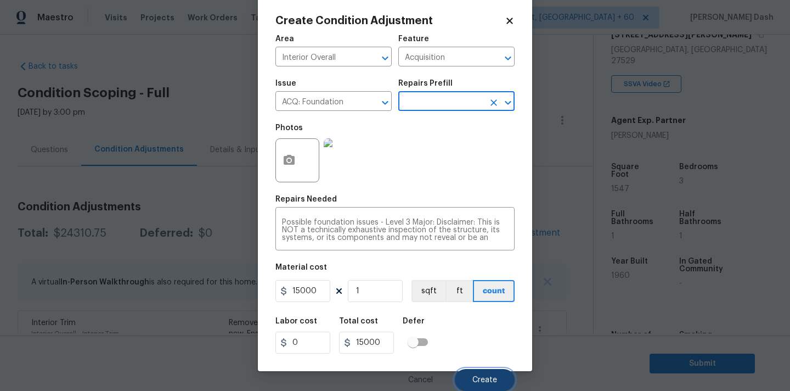
click at [475, 374] on button "Create" at bounding box center [485, 380] width 60 height 22
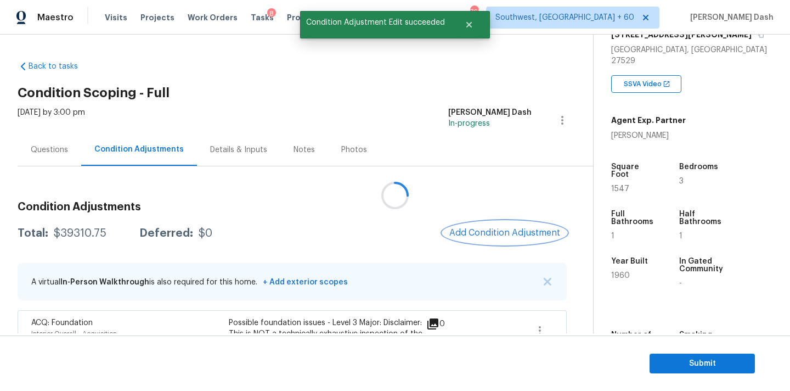
scroll to position [0, 0]
click at [72, 236] on div "$39310.75" at bounding box center [80, 233] width 53 height 11
copy div "$39310.75"
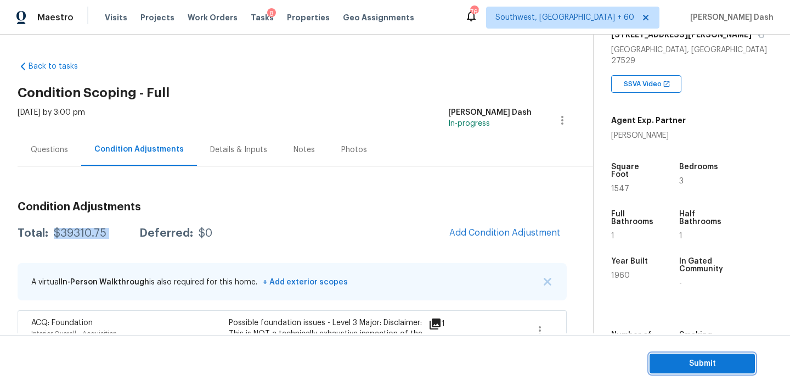
click at [710, 366] on span "Submit" at bounding box center [702, 364] width 88 height 14
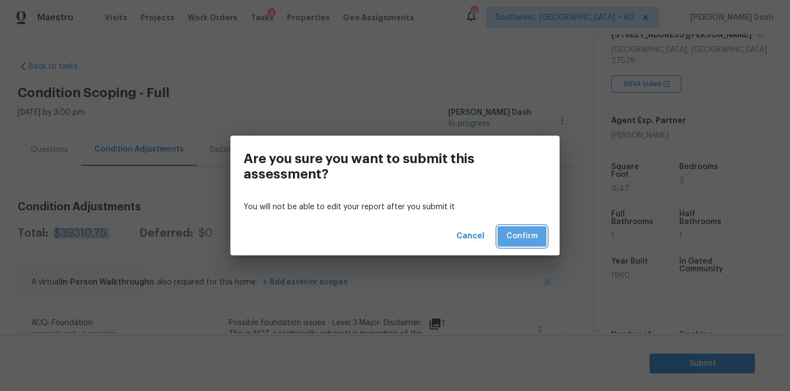
click at [528, 245] on button "Confirm" at bounding box center [522, 236] width 49 height 20
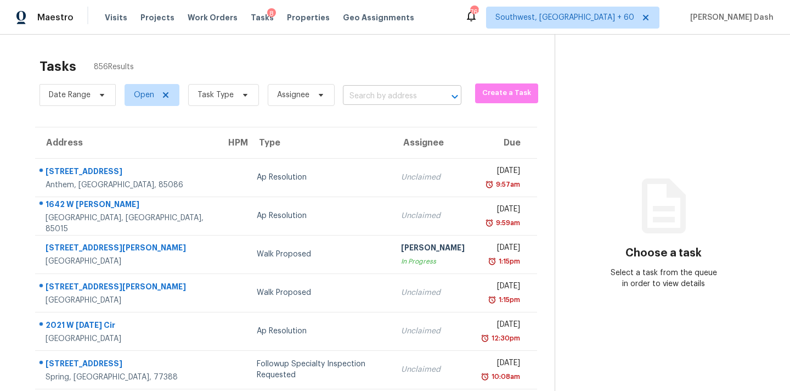
click at [399, 97] on input "text" at bounding box center [387, 96] width 88 height 17
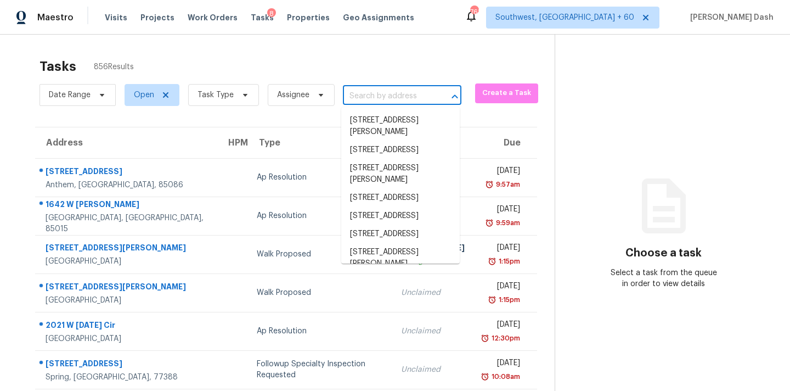
paste input "145 Crampton Dr, Monroe, MI 48162"
type input "145 Crampton Dr, Monroe, MI 48162"
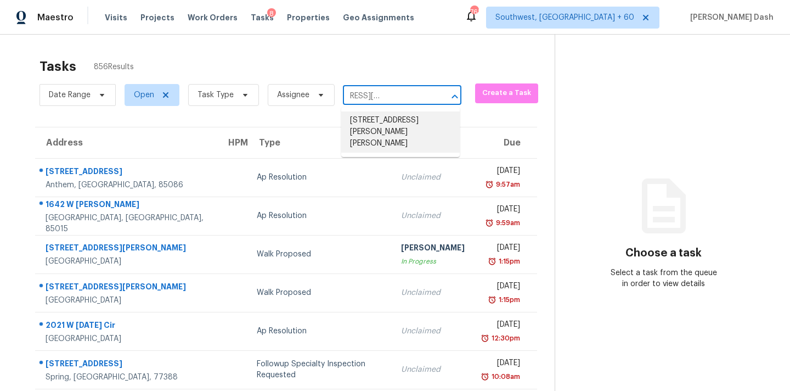
click at [380, 129] on li "145 Crampton Dr, Monroe, MI 48162" at bounding box center [400, 131] width 118 height 41
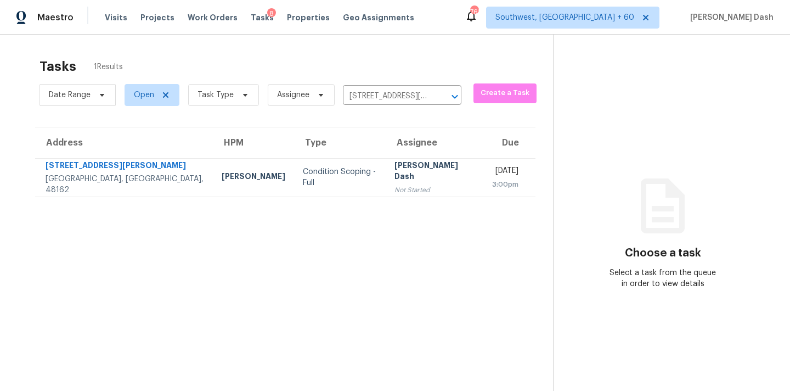
click at [414, 202] on section "Tasks 1 Results Date Range Open Task Type Assignee 145 Crampton Dr, Monroe, MI …" at bounding box center [285, 238] width 535 height 373
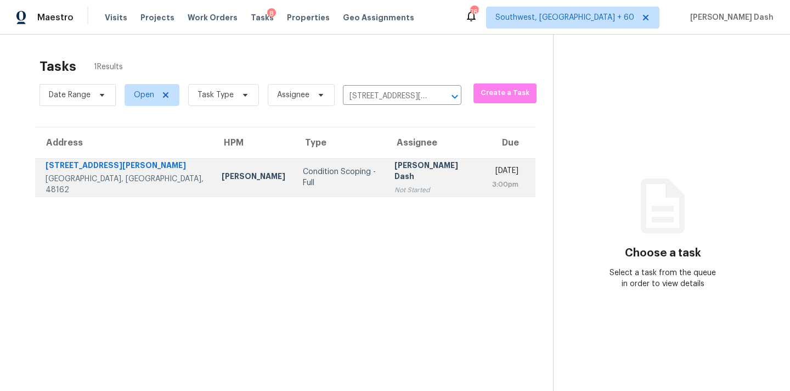
drag, startPoint x: 411, startPoint y: 189, endPoint x: 436, endPoint y: 194, distance: 25.7
click at [411, 189] on td "Soumya Ranjan Dash Not Started" at bounding box center [435, 177] width 98 height 38
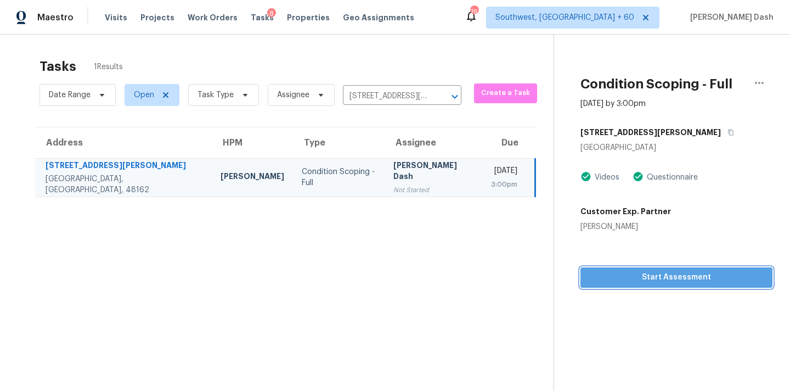
click at [674, 285] on button "Start Assessment" at bounding box center [676, 277] width 192 height 20
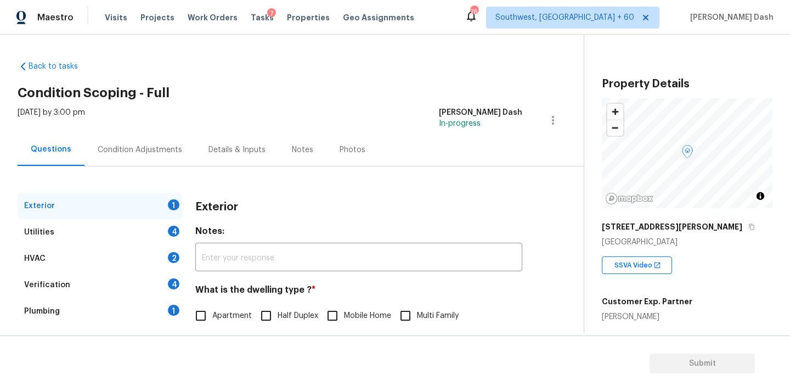
click at [99, 283] on div "Verification 4" at bounding box center [100, 285] width 165 height 26
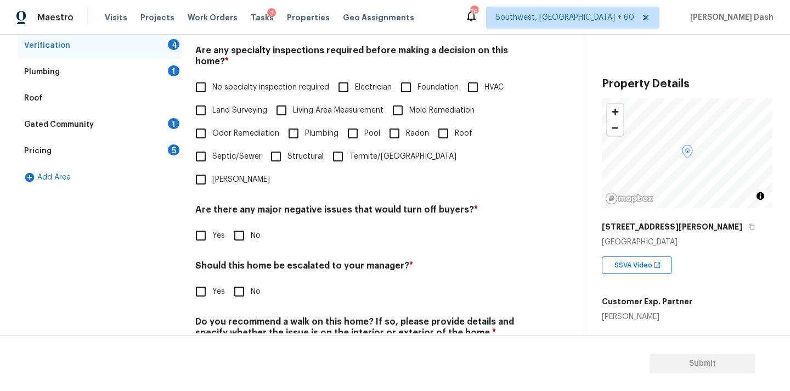
scroll to position [269, 0]
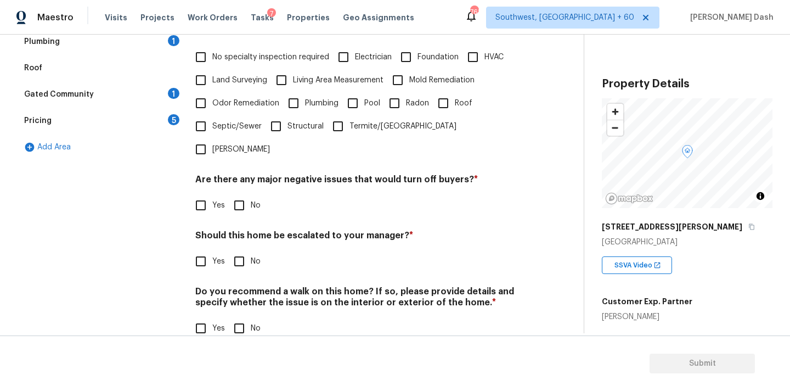
click at [200, 250] on input "Yes" at bounding box center [200, 261] width 23 height 23
checkbox input "true"
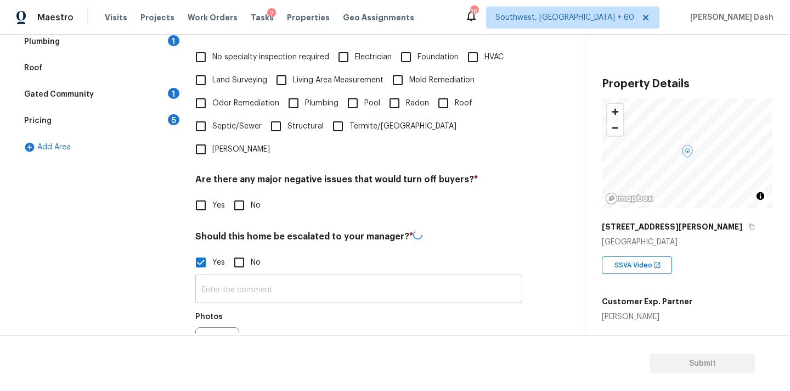
click at [269, 277] on input "text" at bounding box center [358, 290] width 327 height 26
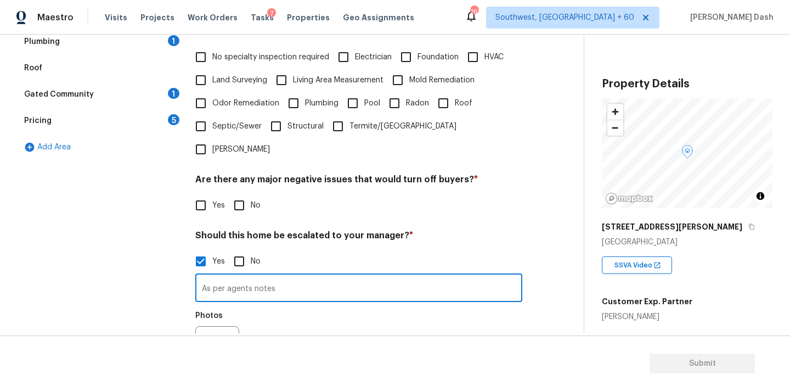
paste input "Whole house will need rehab. It’s severely outdated, including appliances. Ther…"
paste input "There is a large crack on the basement wall located by the furnace area. It’s a…"
type input "As per agents notes Whole house will need rehab. It’s severely outdated, includ…"
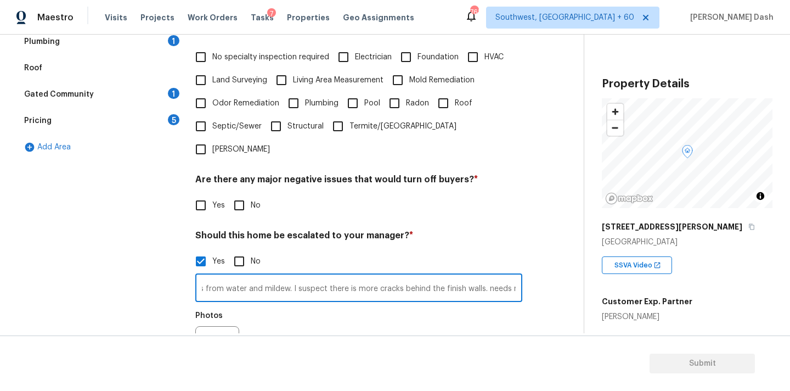
click at [254, 305] on div "Photos" at bounding box center [358, 340] width 327 height 71
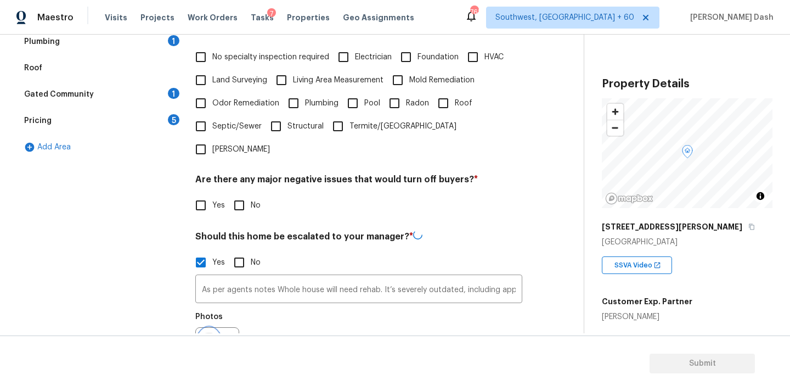
click at [210, 343] on icon "button" at bounding box center [209, 348] width 11 height 10
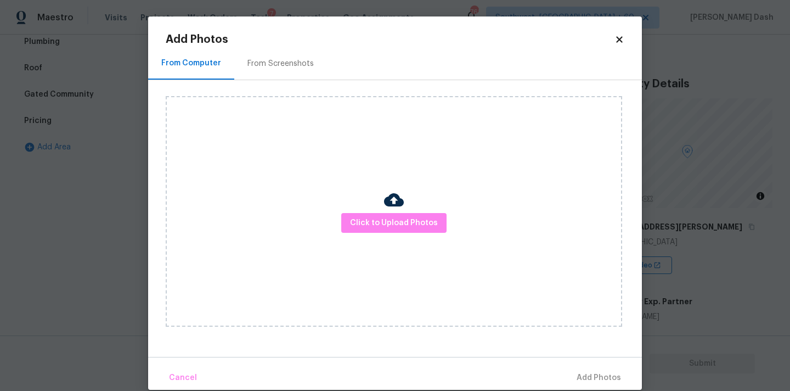
click at [90, 240] on body "Maestro Visits Projects Work Orders Tasks 7 Properties Geo Assignments 763 Sout…" at bounding box center [395, 195] width 790 height 391
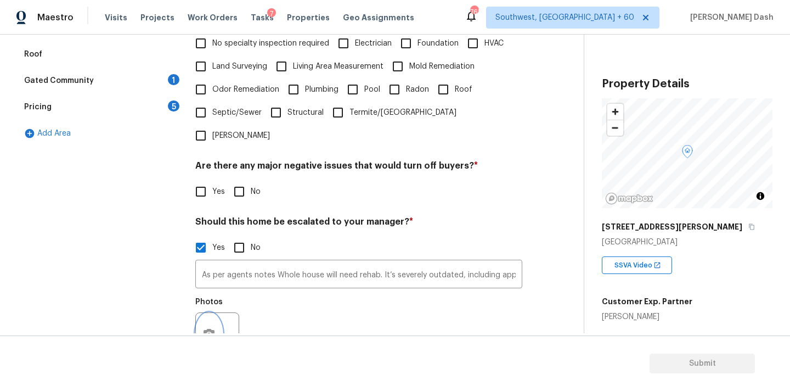
scroll to position [374, 0]
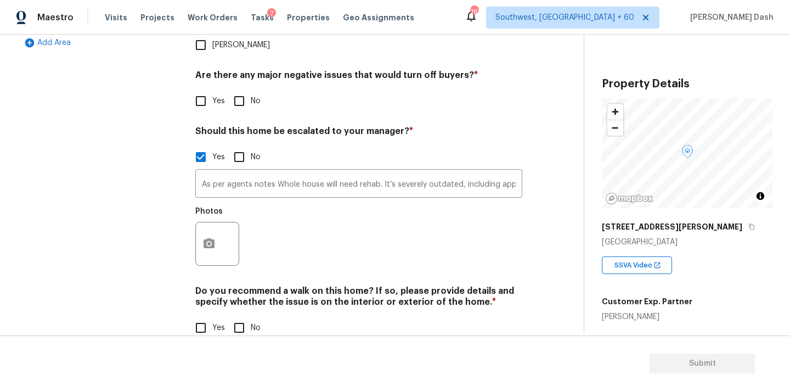
click at [157, 188] on div "Exterior 1 Utilities 4 HVAC 2 Verification 4 Plumbing 1 Roof Gated Community 1 …" at bounding box center [100, 85] width 165 height 533
click at [137, 184] on div "Exterior 1 Utilities 4 HVAC 2 Verification 4 Plumbing 1 Roof Gated Community 1 …" at bounding box center [100, 85] width 165 height 533
click at [207, 237] on icon "button" at bounding box center [208, 243] width 13 height 13
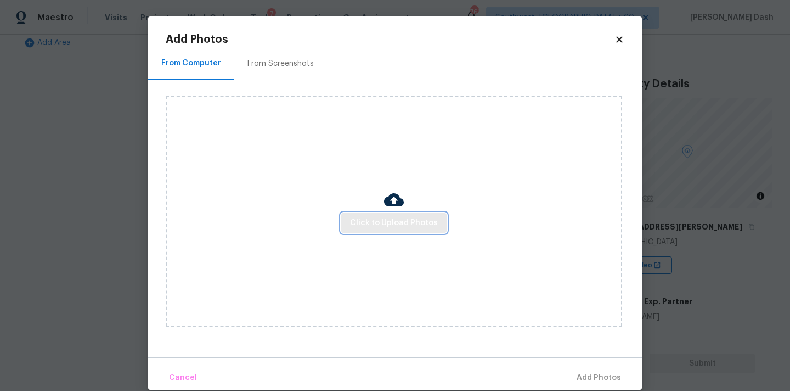
click at [363, 223] on span "Click to Upload Photos" at bounding box center [394, 223] width 88 height 14
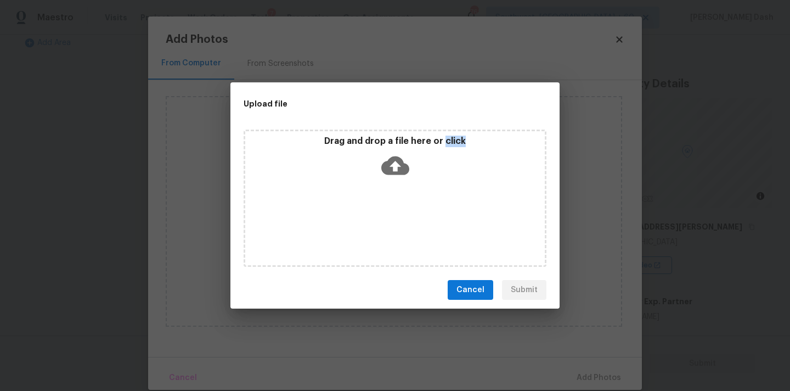
click at [363, 223] on div "Drag and drop a file here or click" at bounding box center [395, 197] width 303 height 137
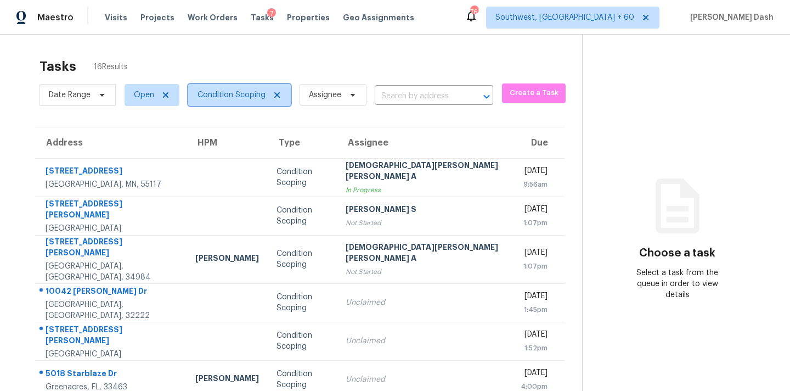
click at [232, 96] on span "Condition Scoping" at bounding box center [231, 94] width 68 height 11
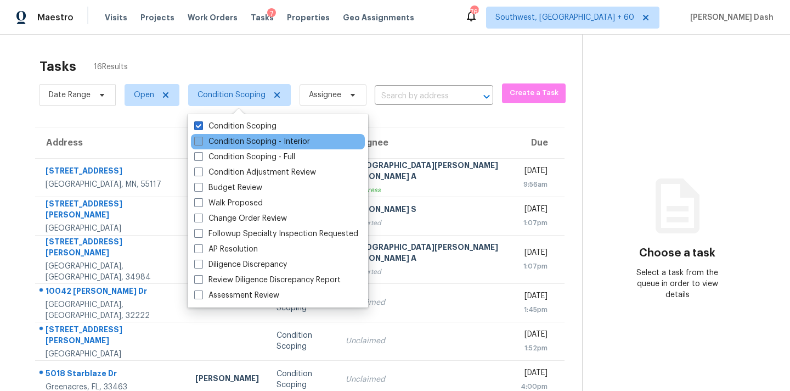
click at [233, 141] on label "Condition Scoping - Interior" at bounding box center [252, 141] width 116 height 11
click at [201, 141] on input "Condition Scoping - Interior" at bounding box center [197, 139] width 7 height 7
checkbox input "true"
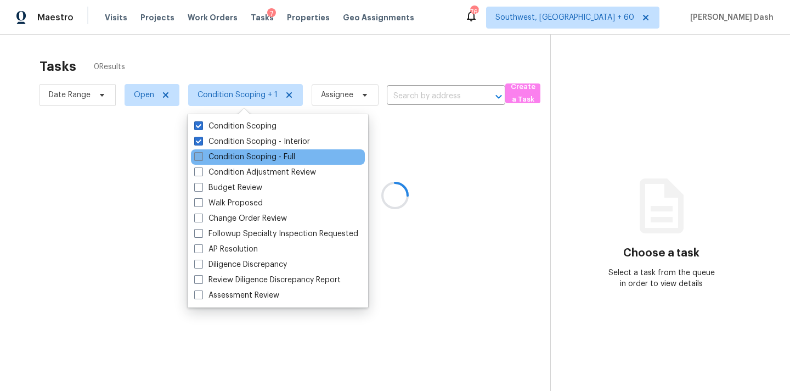
click at [233, 155] on label "Condition Scoping - Full" at bounding box center [244, 156] width 101 height 11
click at [201, 155] on input "Condition Scoping - Full" at bounding box center [197, 154] width 7 height 7
checkbox input "true"
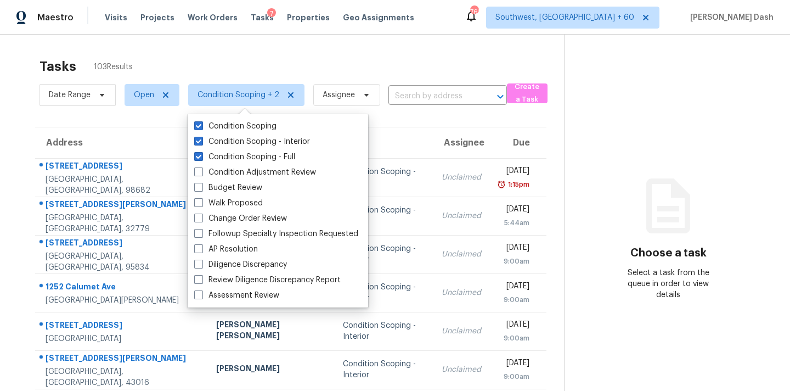
click at [224, 61] on div "Tasks 103 Results" at bounding box center [301, 66] width 524 height 29
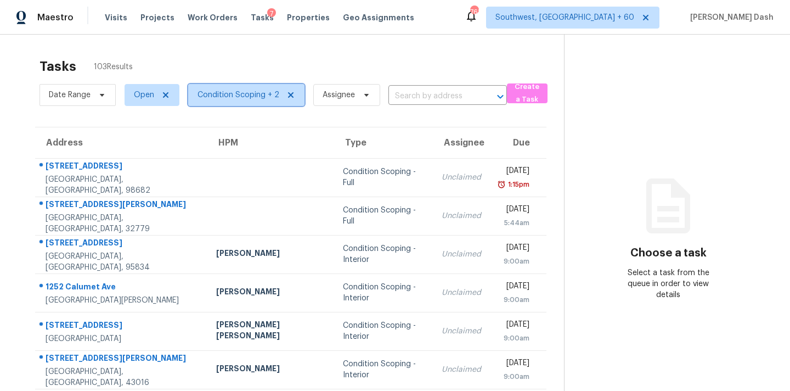
click at [262, 98] on span "Condition Scoping + 2" at bounding box center [238, 94] width 82 height 11
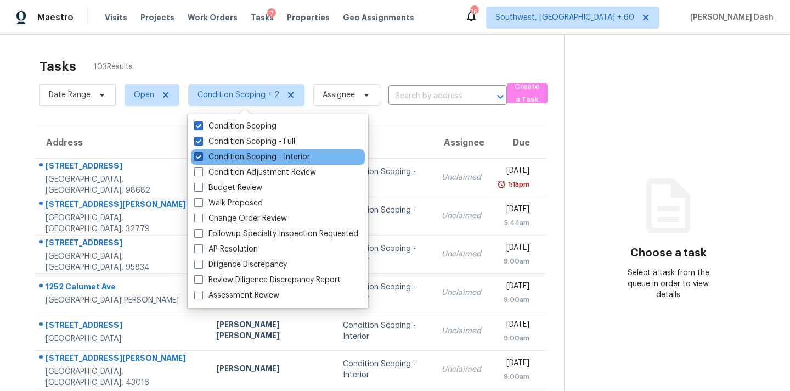
click at [250, 156] on label "Condition Scoping - Interior" at bounding box center [252, 156] width 116 height 11
click at [201, 156] on input "Condition Scoping - Interior" at bounding box center [197, 154] width 7 height 7
checkbox input "false"
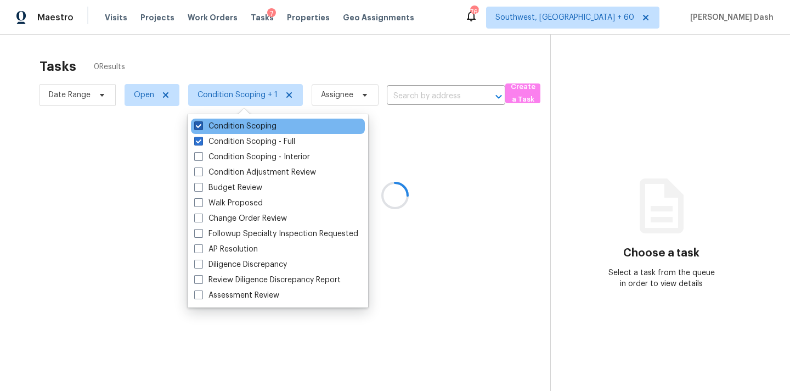
click at [256, 123] on label "Condition Scoping" at bounding box center [235, 126] width 82 height 11
click at [201, 123] on input "Condition Scoping" at bounding box center [197, 124] width 7 height 7
checkbox input "false"
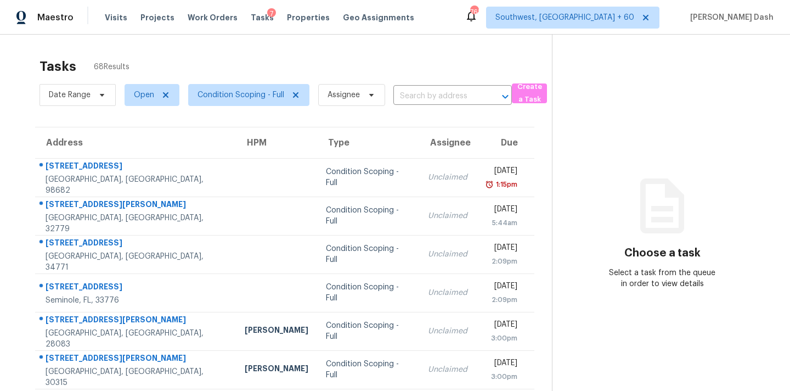
click at [234, 54] on div "Tasks 68 Results" at bounding box center [295, 66] width 512 height 29
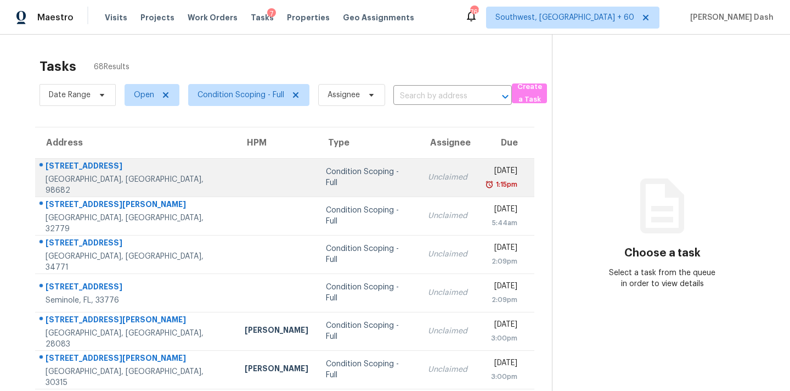
click at [354, 184] on td "Condition Scoping - Full" at bounding box center [368, 177] width 103 height 38
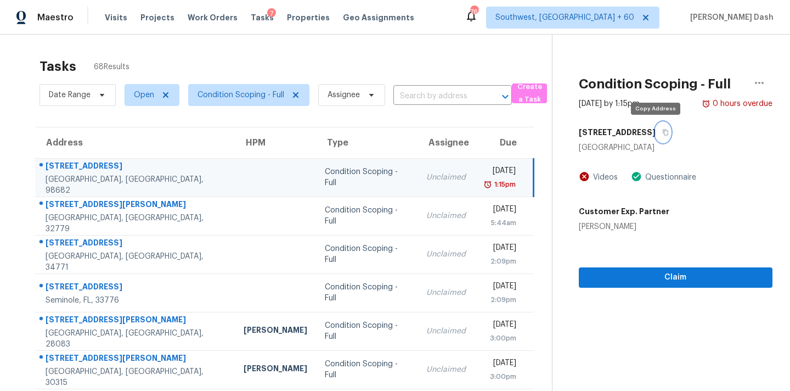
click at [662, 132] on icon "button" at bounding box center [665, 132] width 7 height 7
click at [449, 117] on section "Tasks 68 Results Date Range Open Condition Scoping - Full Assignee ​ Create a T…" at bounding box center [285, 312] width 534 height 520
click at [301, 117] on section "Tasks 68 Results Date Range Open Condition Scoping - Full Assignee ​ Create a T…" at bounding box center [285, 312] width 534 height 520
click at [329, 173] on div "Condition Scoping - Full" at bounding box center [367, 177] width 84 height 22
click at [662, 133] on div "8014 NE 126th Ave" at bounding box center [676, 132] width 194 height 20
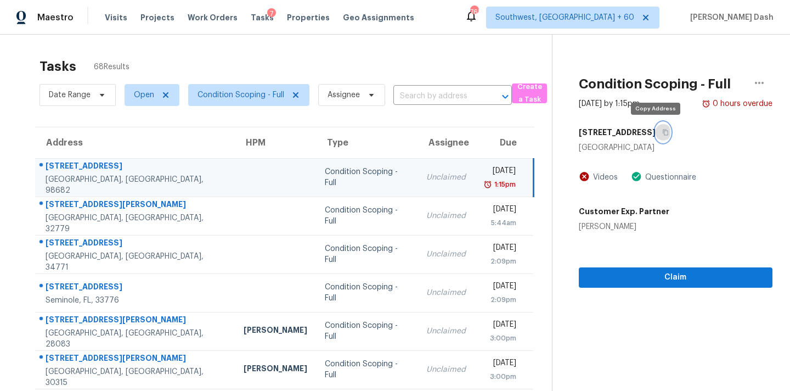
click at [663, 133] on icon "button" at bounding box center [665, 132] width 5 height 6
click at [96, 93] on span at bounding box center [100, 95] width 12 height 9
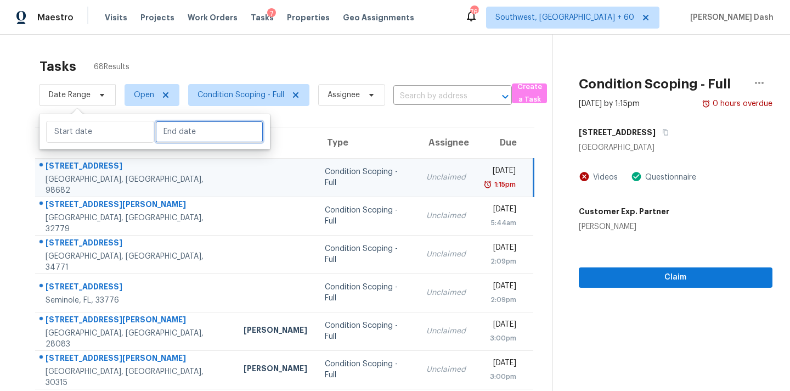
click at [167, 130] on input "text" at bounding box center [209, 132] width 108 height 22
select select "9"
select select "2025"
select select "10"
select select "2025"
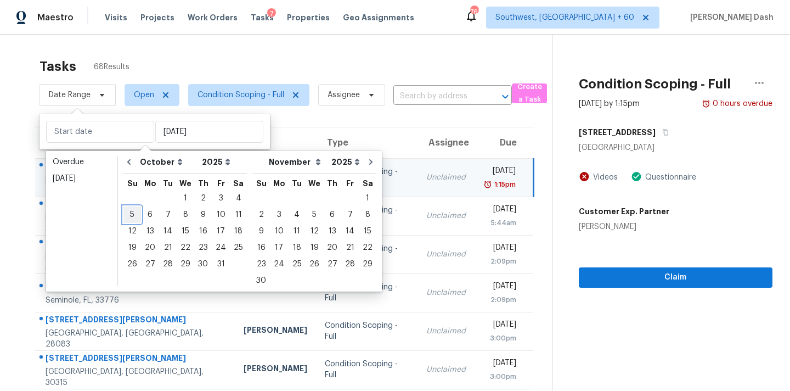
click at [134, 214] on div "5" at bounding box center [132, 214] width 18 height 15
type input "Sun, Oct 05"
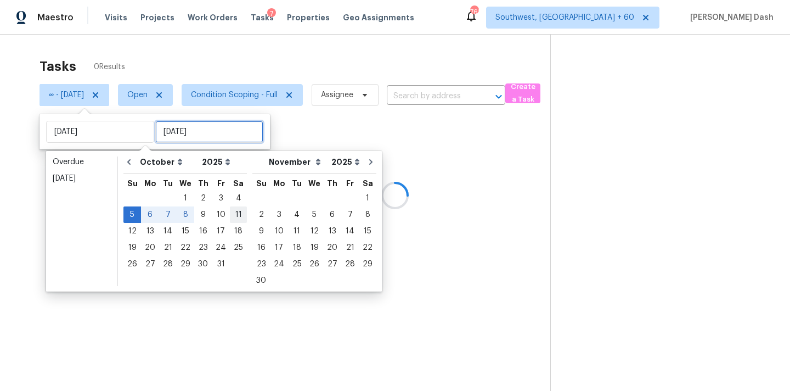
type input "Sat, Oct 11"
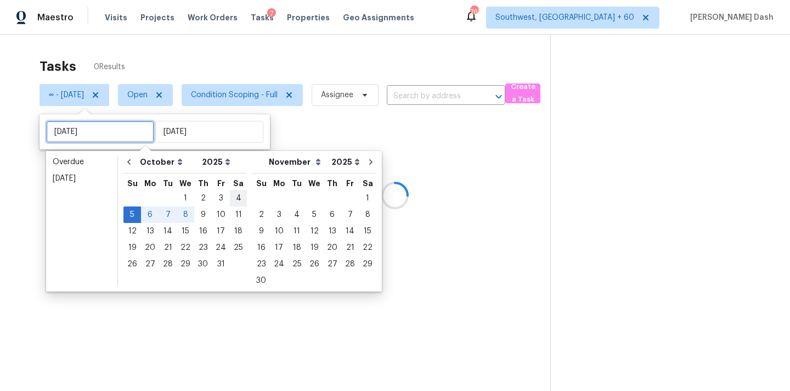
type input "Sat, Oct 04"
type input "Sun, Oct 05"
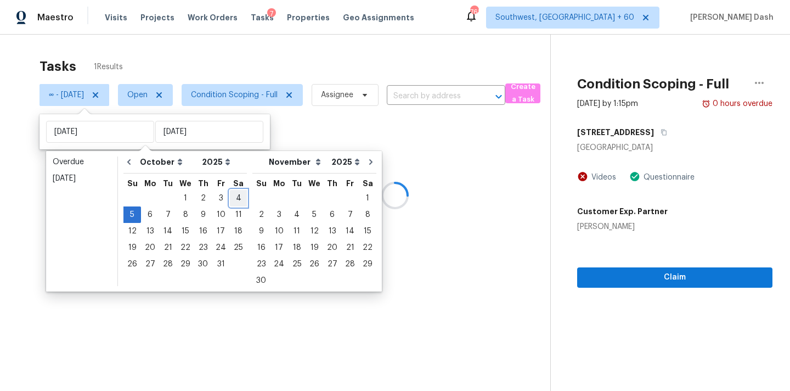
click at [234, 195] on div "4" at bounding box center [238, 197] width 17 height 15
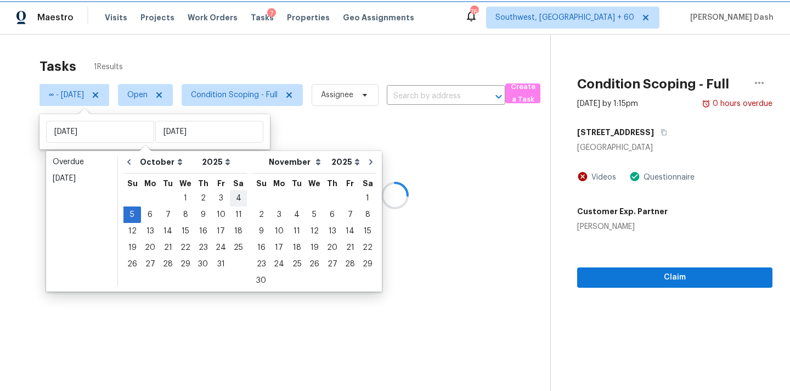
type input "Sat, Oct 04"
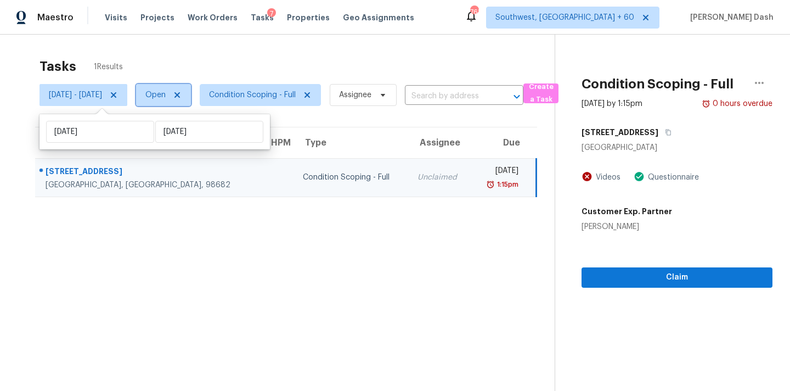
click at [166, 97] on span "Open" at bounding box center [155, 94] width 20 height 11
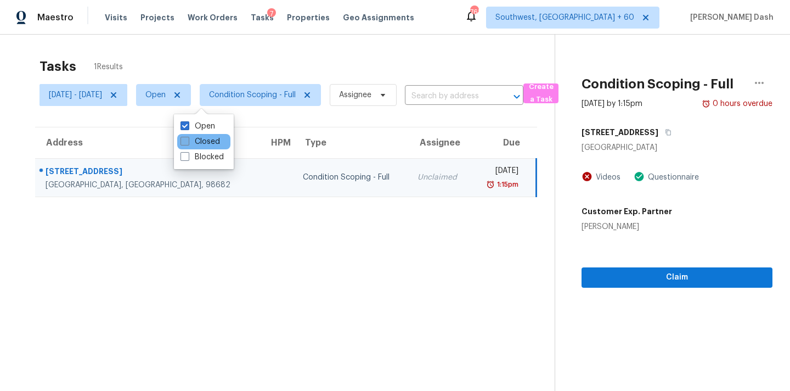
click at [194, 142] on label "Closed" at bounding box center [199, 141] width 39 height 11
click at [188, 142] on input "Closed" at bounding box center [183, 139] width 7 height 7
checkbox input "true"
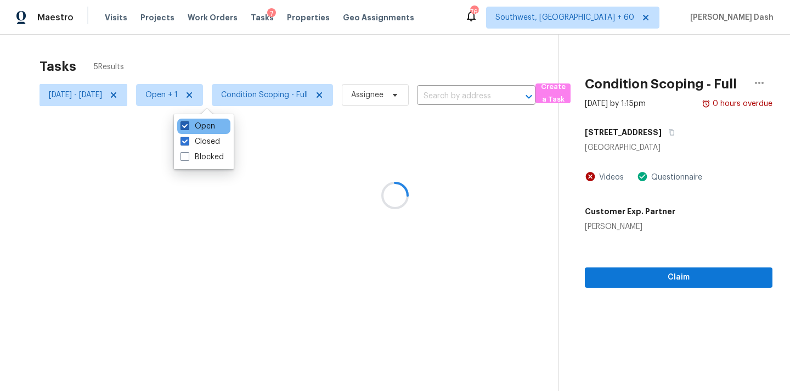
click at [200, 127] on label "Open" at bounding box center [197, 126] width 35 height 11
click at [188, 127] on input "Open" at bounding box center [183, 124] width 7 height 7
checkbox input "false"
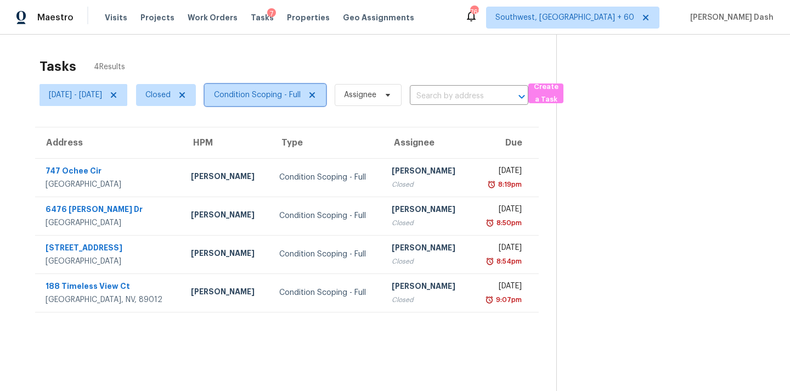
click at [281, 98] on span "Condition Scoping - Full" at bounding box center [257, 94] width 87 height 11
click at [291, 50] on div "Tasks 4 Results Sat, Oct 04 - Sun, Oct 05 Closed Condition Scoping - Full Assig…" at bounding box center [395, 230] width 790 height 391
click at [102, 94] on span "Sat, Oct 04 - Sun, Oct 05" at bounding box center [75, 94] width 53 height 11
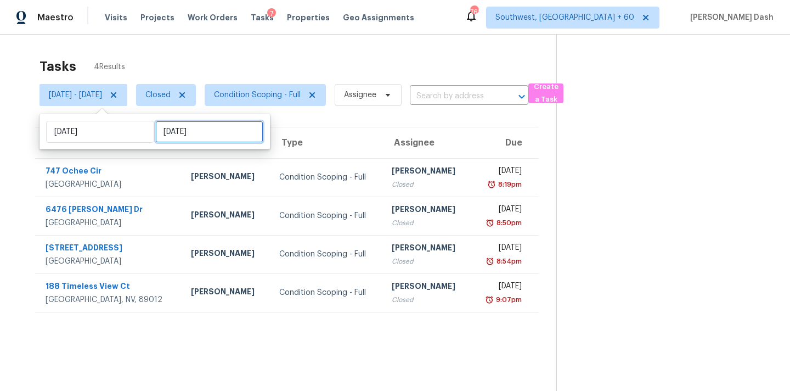
click at [175, 136] on input "Sun, Oct 05" at bounding box center [209, 132] width 108 height 22
select select "9"
select select "2025"
select select "10"
select select "2025"
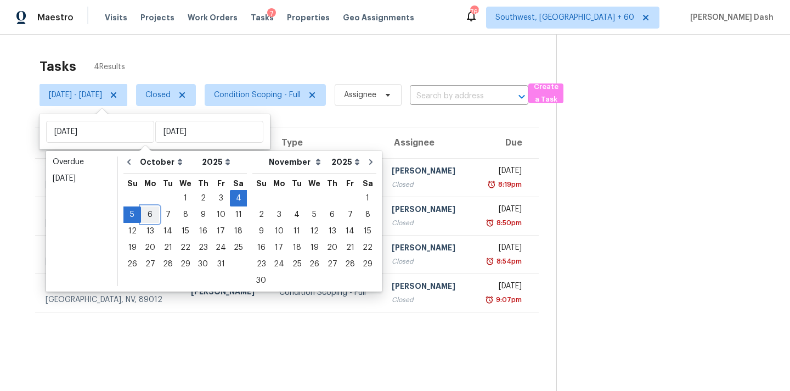
click at [148, 211] on div "6" at bounding box center [150, 214] width 18 height 15
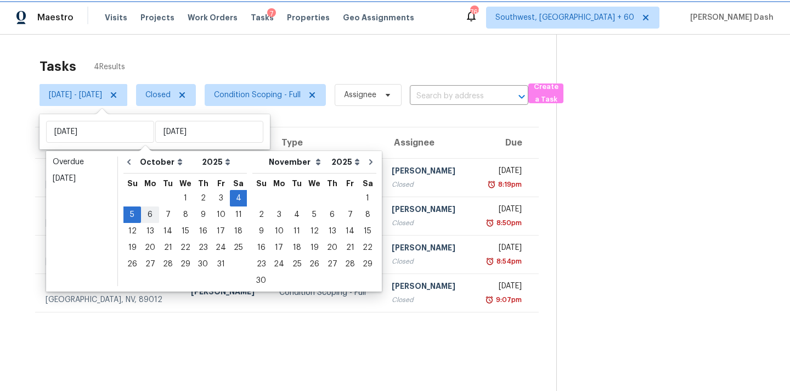
type input "Mon, Oct 06"
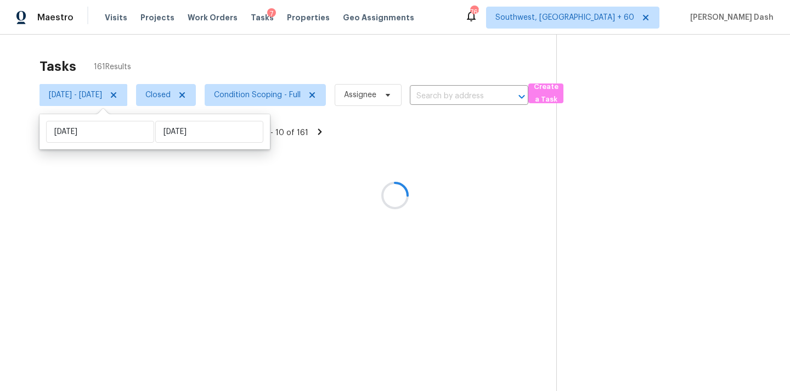
click at [251, 51] on div at bounding box center [395, 195] width 790 height 391
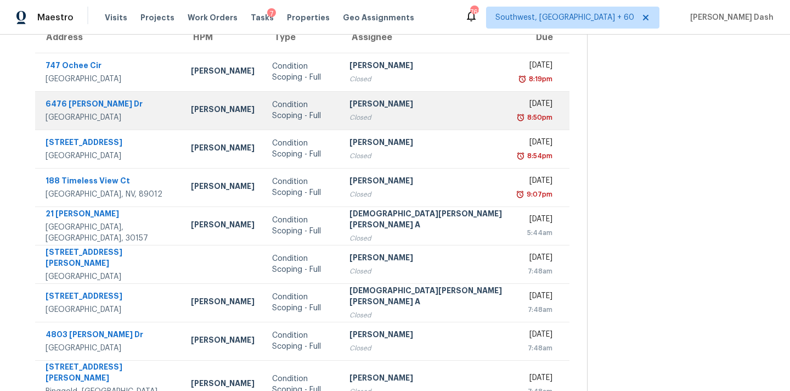
scroll to position [21, 0]
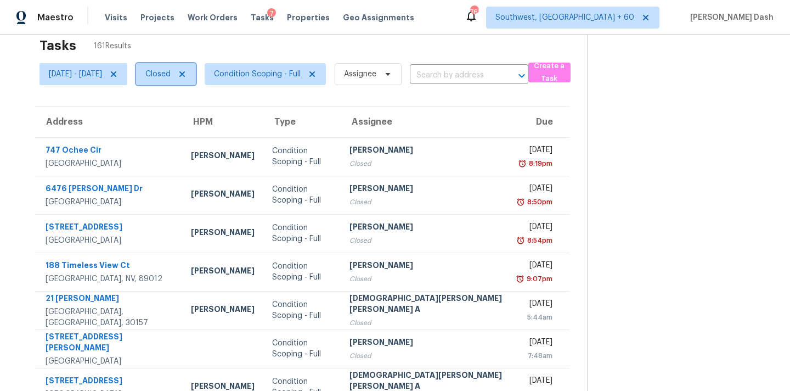
click at [171, 72] on span "Closed" at bounding box center [157, 74] width 25 height 11
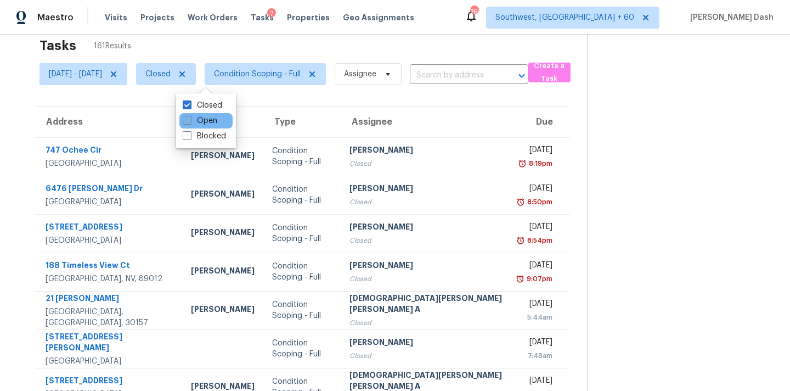
click at [203, 122] on label "Open" at bounding box center [200, 120] width 35 height 11
click at [190, 122] on input "Open" at bounding box center [186, 118] width 7 height 7
checkbox input "true"
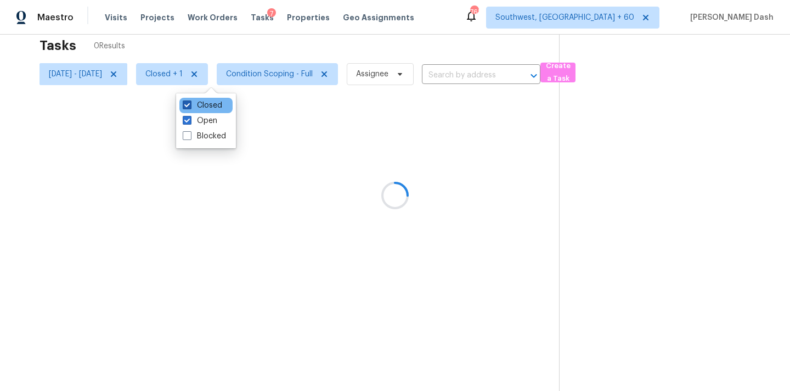
click at [203, 110] on label "Closed" at bounding box center [202, 105] width 39 height 11
click at [190, 107] on input "Closed" at bounding box center [186, 103] width 7 height 7
checkbox input "false"
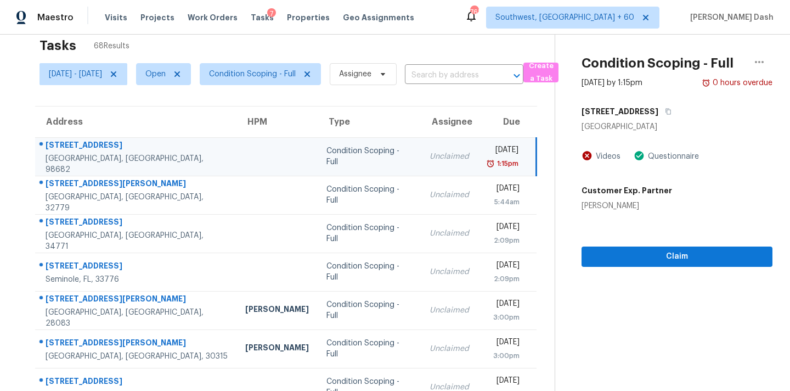
click at [240, 54] on div "Tasks 68 Results" at bounding box center [296, 45] width 515 height 29
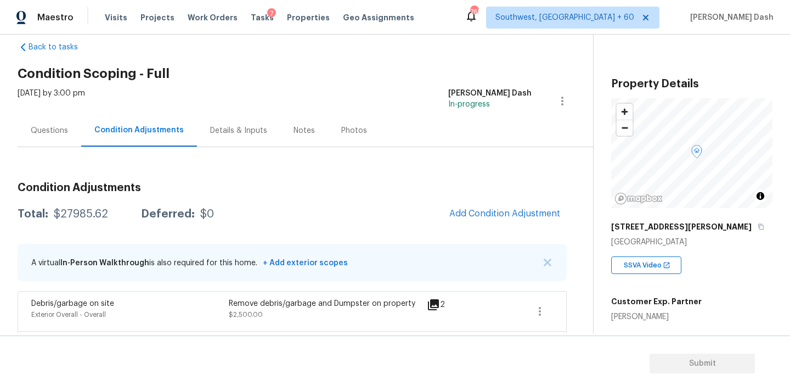
scroll to position [20, 0]
click at [478, 218] on button "Add Condition Adjustment" at bounding box center [505, 212] width 124 height 23
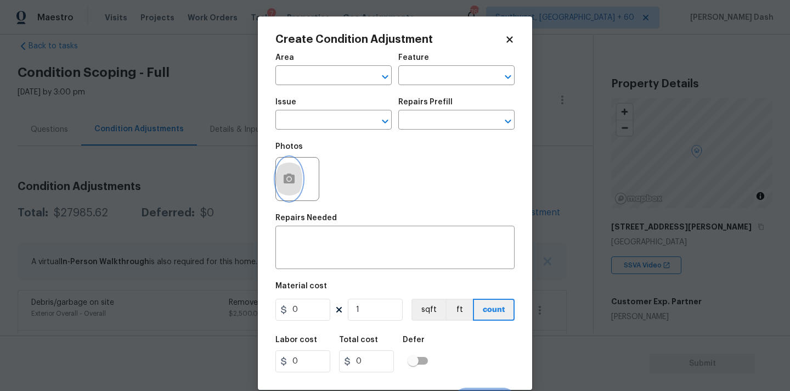
click at [296, 171] on button "button" at bounding box center [289, 178] width 26 height 43
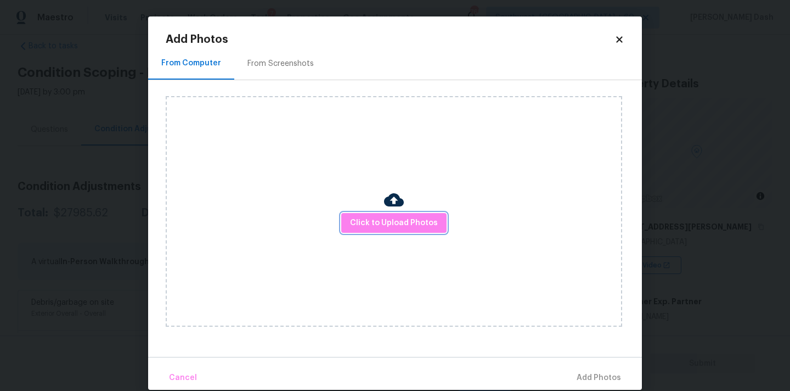
click at [391, 224] on span "Click to Upload Photos" at bounding box center [394, 223] width 88 height 14
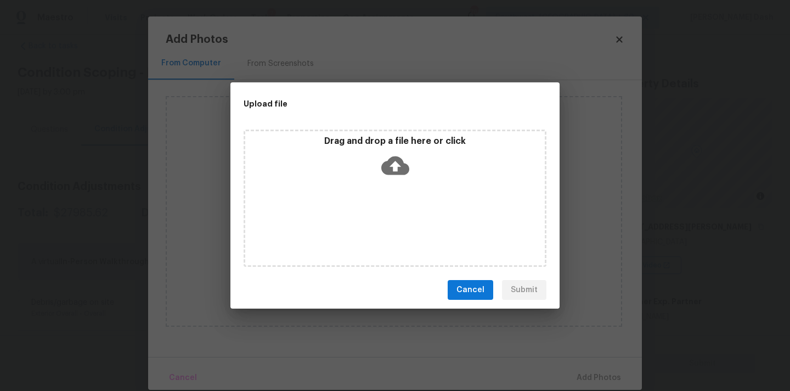
click at [391, 224] on div "Drag and drop a file here or click" at bounding box center [395, 197] width 303 height 137
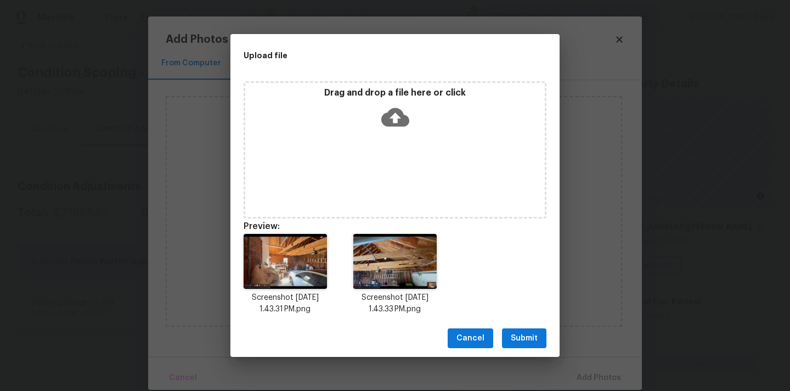
click at [537, 332] on span "Submit" at bounding box center [524, 338] width 27 height 14
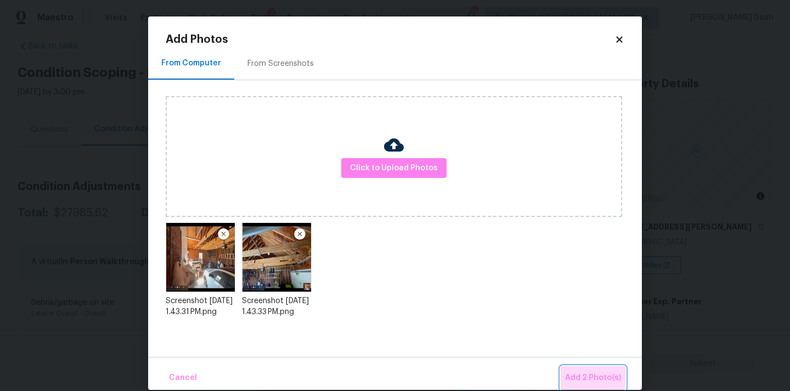
click at [586, 375] on span "Add 2 Photo(s)" at bounding box center [593, 378] width 56 height 14
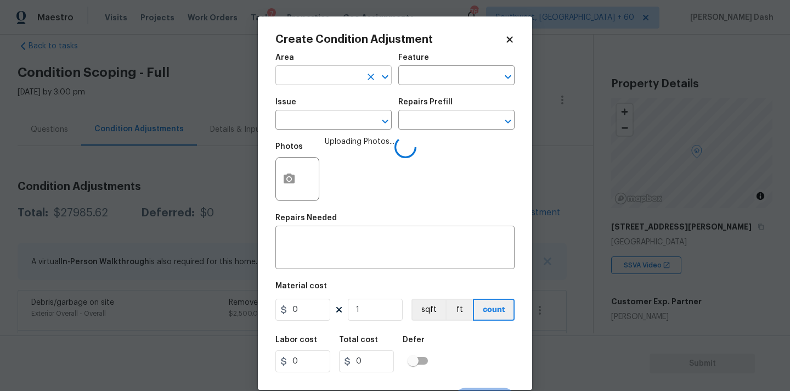
click at [332, 81] on input "text" at bounding box center [318, 76] width 86 height 17
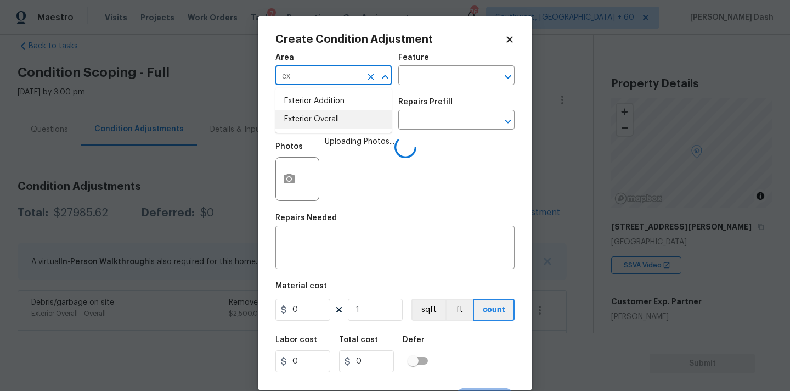
click at [332, 120] on li "Exterior Overall" at bounding box center [333, 119] width 116 height 18
type input "Exterior Overall"
click at [434, 68] on input "text" at bounding box center [441, 76] width 86 height 17
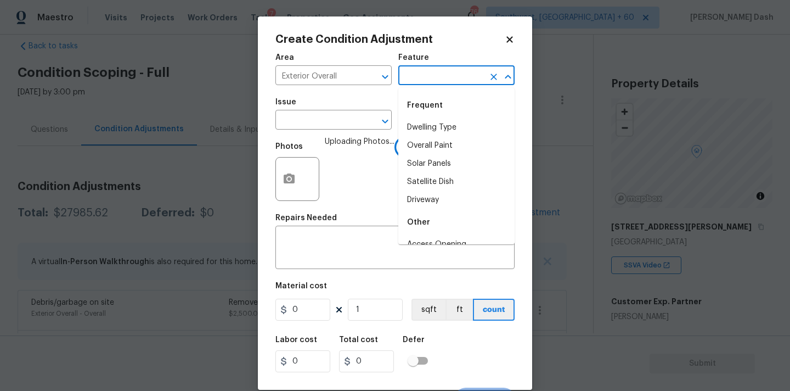
click at [434, 74] on input "text" at bounding box center [441, 76] width 86 height 17
drag, startPoint x: 433, startPoint y: 127, endPoint x: 416, endPoint y: 125, distance: 16.6
click at [433, 127] on li "Garage" at bounding box center [456, 127] width 116 height 18
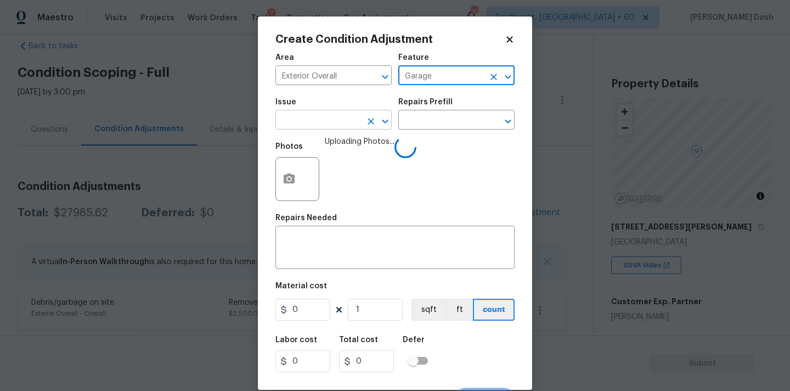
type input "Garage"
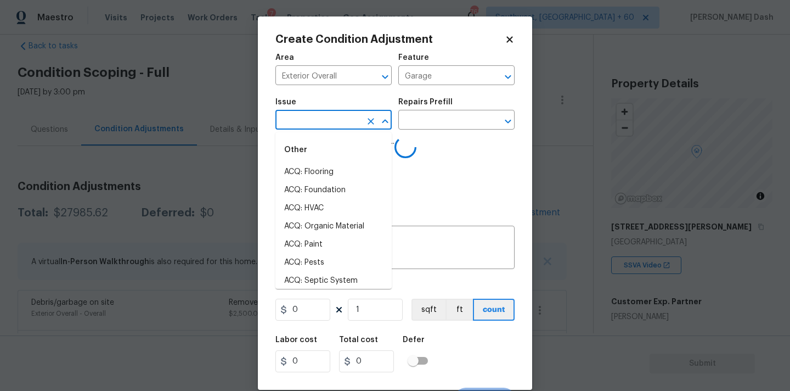
click at [345, 116] on input "text" at bounding box center [318, 120] width 86 height 17
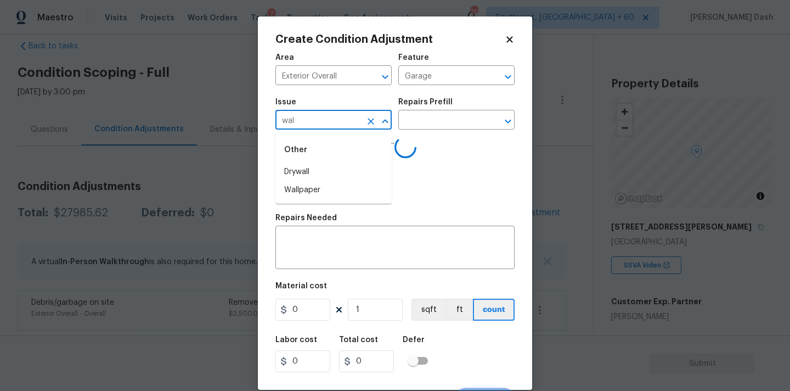
type input "wall"
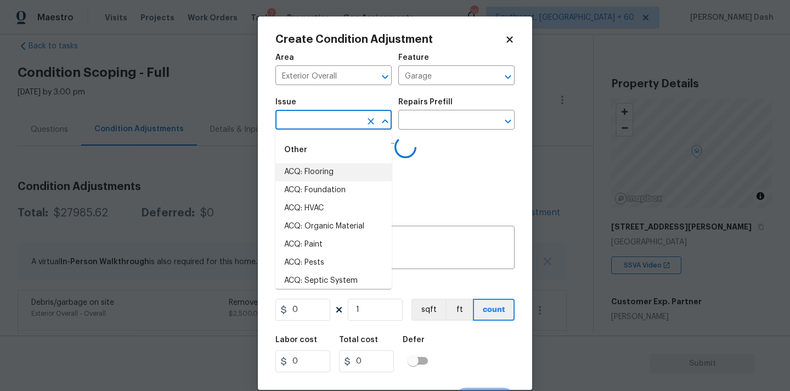
click at [312, 173] on li "ACQ: Flooring" at bounding box center [333, 172] width 116 height 18
type input "ACQ: Flooring"
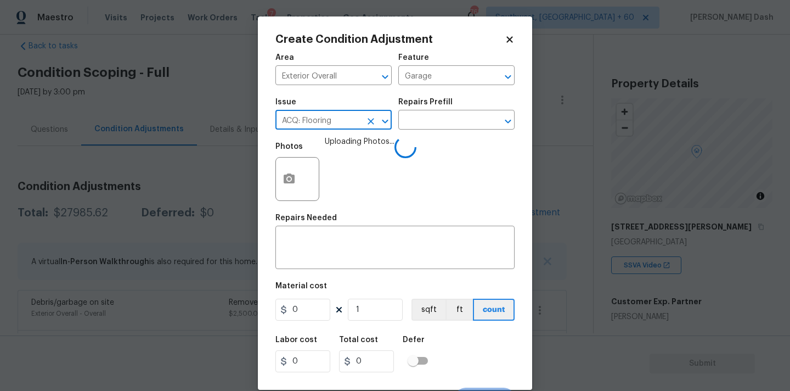
click at [369, 128] on button "Clear" at bounding box center [370, 121] width 15 height 15
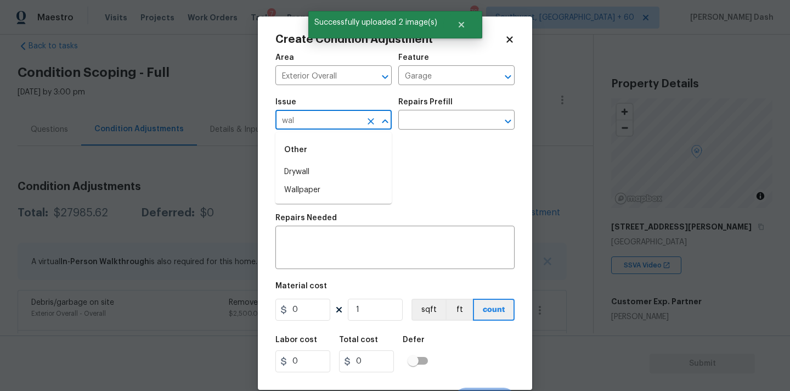
type input "wall"
click at [315, 167] on li "Drywall" at bounding box center [333, 172] width 116 height 18
type input "Drywall"
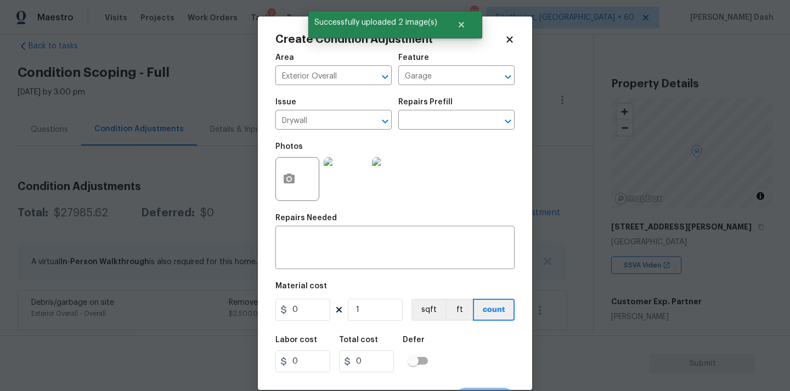
click at [427, 106] on div "Repairs Prefill" at bounding box center [456, 105] width 116 height 14
click at [427, 125] on input "text" at bounding box center [441, 120] width 86 height 17
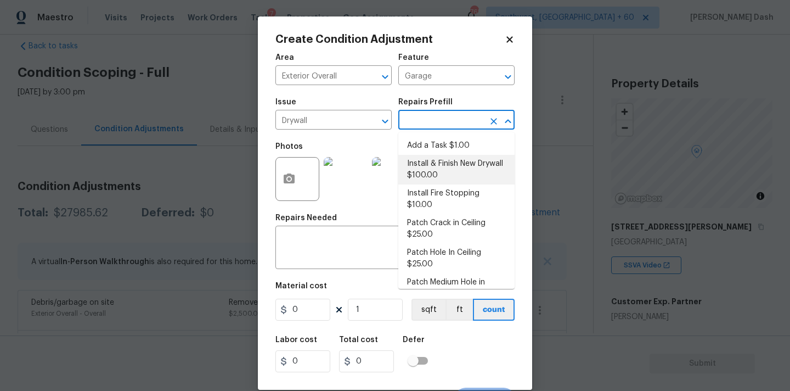
click at [427, 174] on li "Install & Finish New Drywall $100.00" at bounding box center [456, 170] width 116 height 30
type input "Walls and Ceiling"
type textarea "Remove the existing damaged drywall and replace with new. Ensure that the new d…"
type input "100"
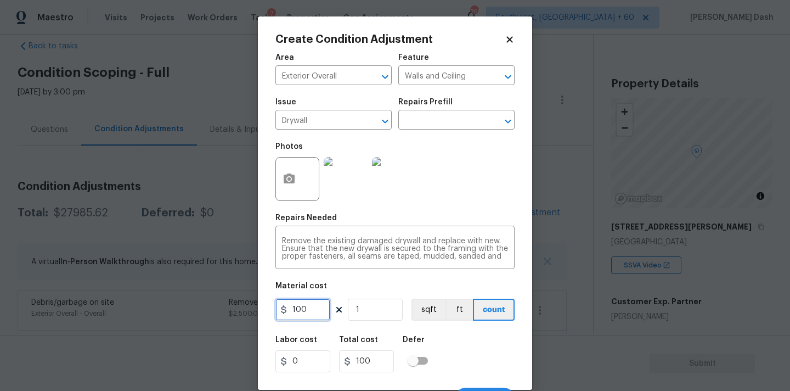
click at [311, 316] on input "100" at bounding box center [302, 309] width 55 height 22
type input "2000"
click at [462, 336] on div "Labor cost 0 Total cost 2000 Defer" at bounding box center [394, 353] width 239 height 49
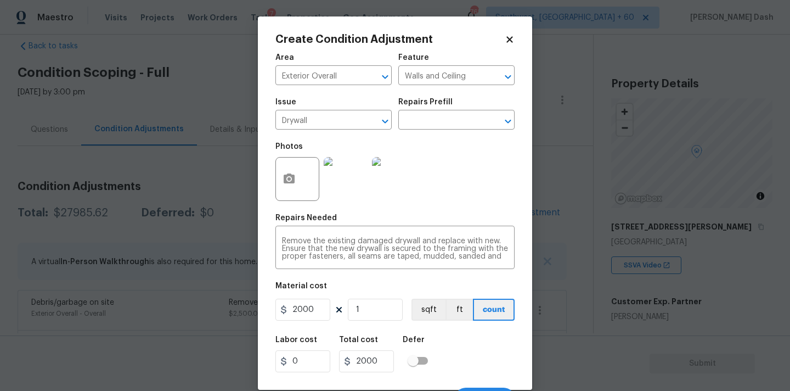
scroll to position [19, 0]
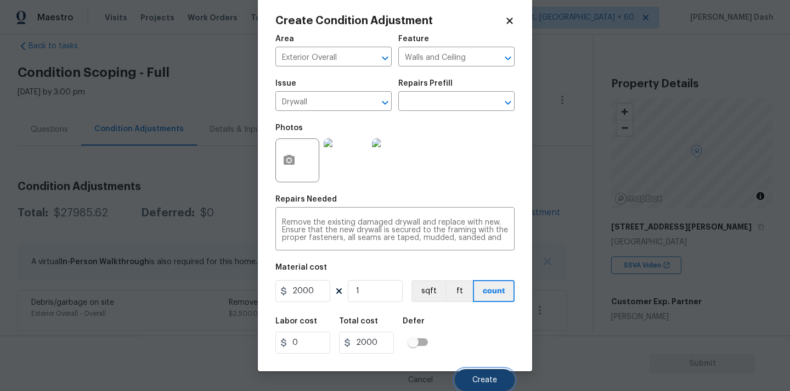
click at [475, 371] on button "Create" at bounding box center [485, 380] width 60 height 22
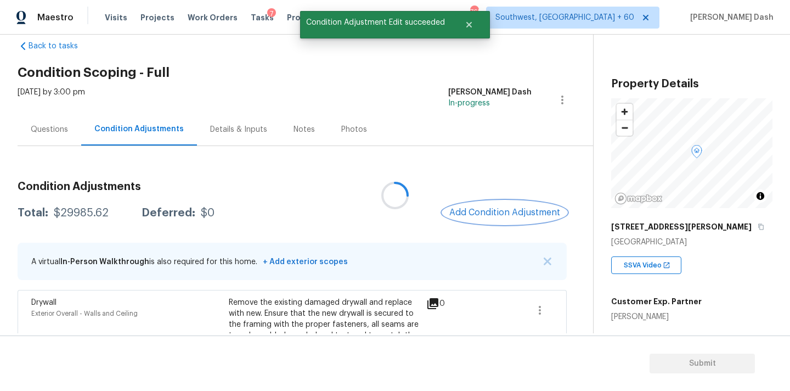
scroll to position [0, 0]
click at [510, 221] on button "Add Condition Adjustment" at bounding box center [505, 212] width 124 height 23
click at [218, 189] on body "Maestro Visits Projects Work Orders Tasks 7 Properties Geo Assignments 765 Sout…" at bounding box center [395, 195] width 790 height 391
click at [541, 309] on icon "button" at bounding box center [539, 309] width 13 height 13
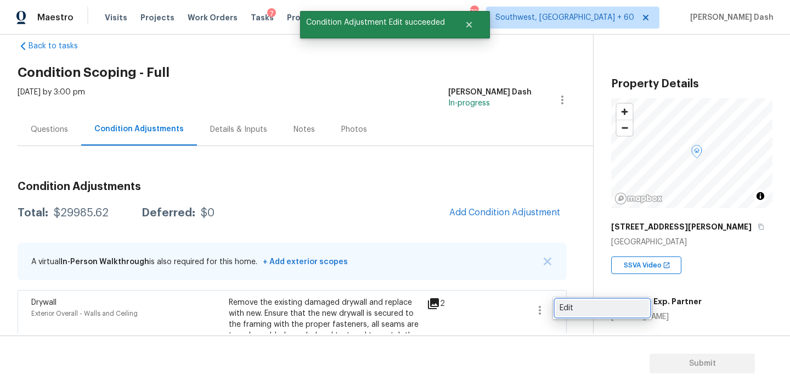
click at [566, 307] on div "Edit" at bounding box center [603, 307] width 86 height 11
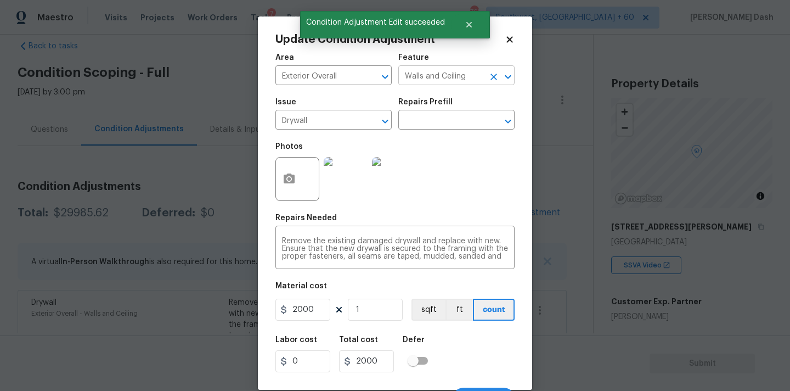
click at [451, 81] on input "Walls and Ceiling" at bounding box center [441, 76] width 86 height 17
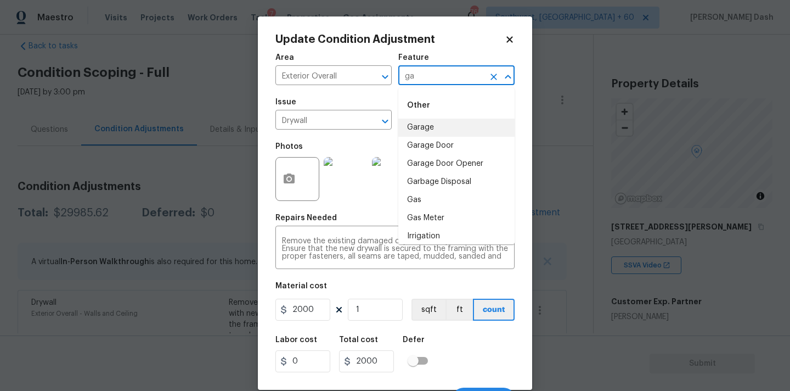
click at [440, 128] on li "Garage" at bounding box center [456, 127] width 116 height 18
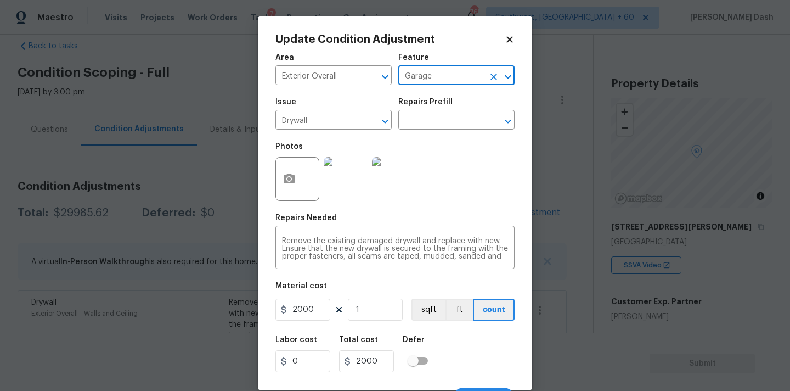
type input "Garage"
click at [503, 40] on h2 "Update Condition Adjustment" at bounding box center [389, 39] width 229 height 11
click at [509, 36] on icon at bounding box center [510, 40] width 10 height 10
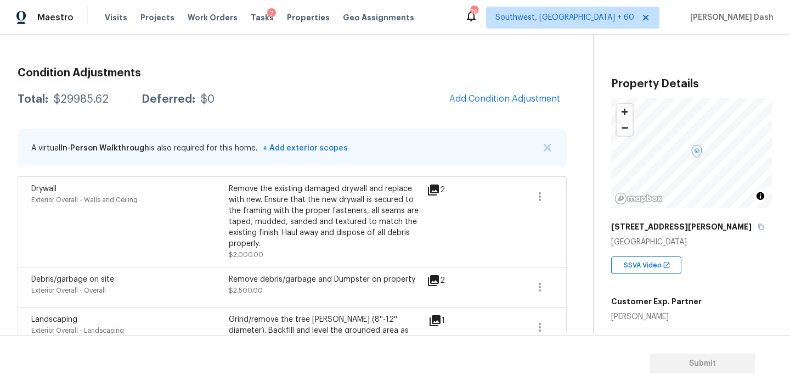
scroll to position [229, 0]
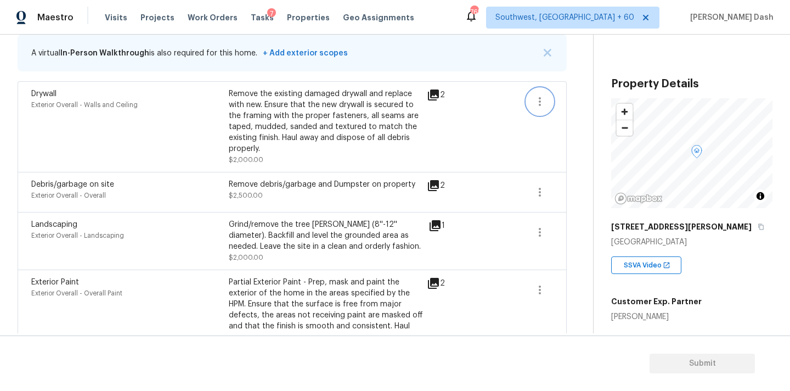
click at [535, 104] on icon "button" at bounding box center [539, 101] width 13 height 13
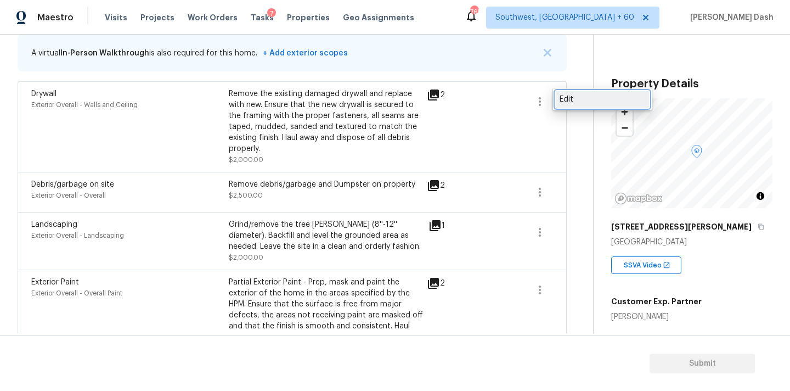
click at [567, 106] on link "Edit" at bounding box center [602, 99] width 93 height 16
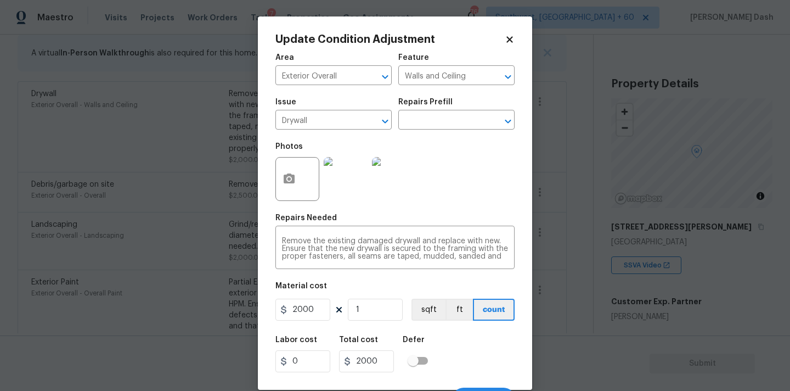
click at [430, 87] on div "Area Exterior Overall ​ Feature Walls and Ceiling ​" at bounding box center [394, 69] width 239 height 44
click at [430, 78] on input "Walls and Ceiling" at bounding box center [441, 76] width 86 height 17
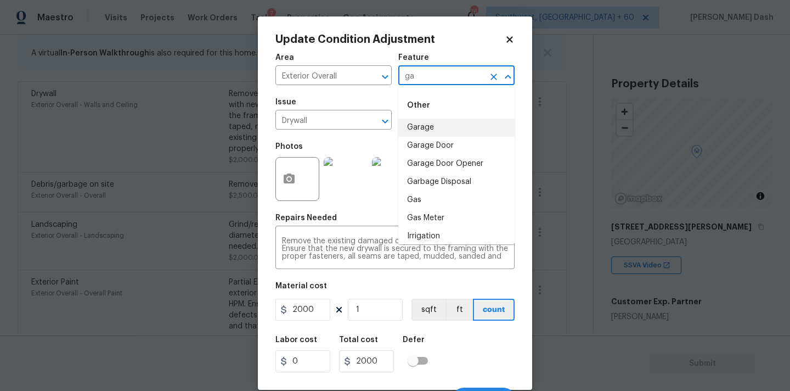
click at [421, 133] on li "Garage" at bounding box center [456, 127] width 116 height 18
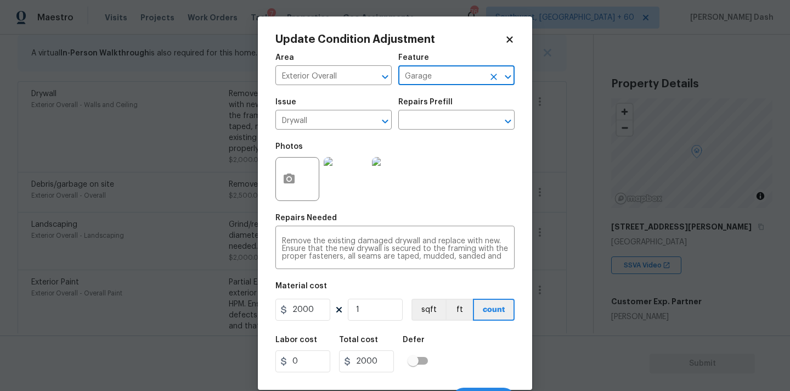
scroll to position [19, 0]
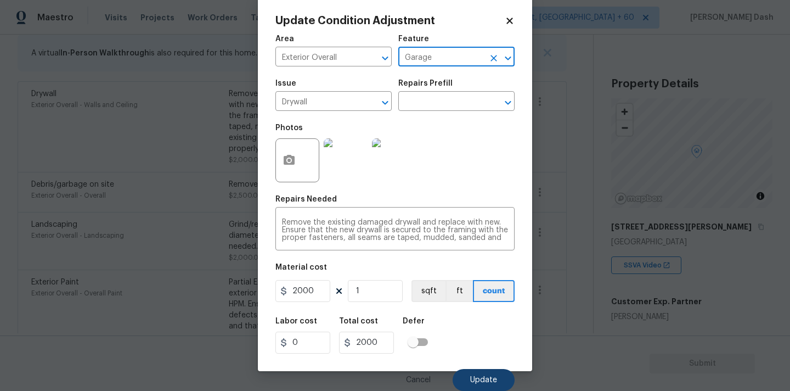
type input "Garage"
click at [480, 382] on span "Update" at bounding box center [483, 380] width 27 height 8
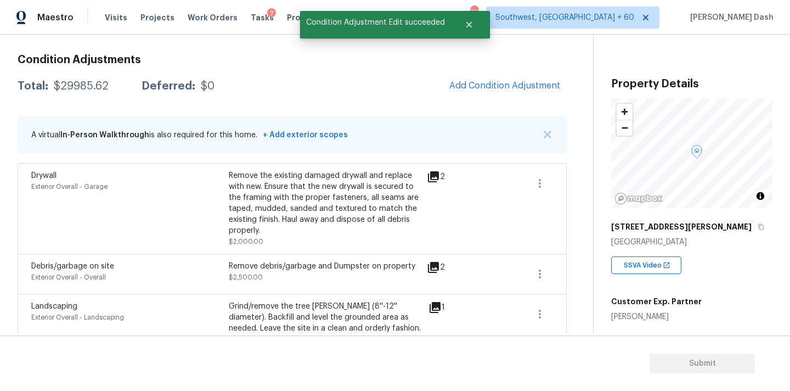
scroll to position [72, 0]
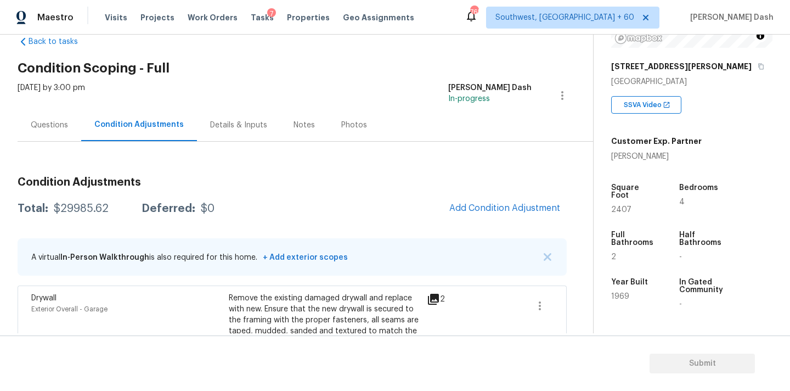
scroll to position [48, 0]
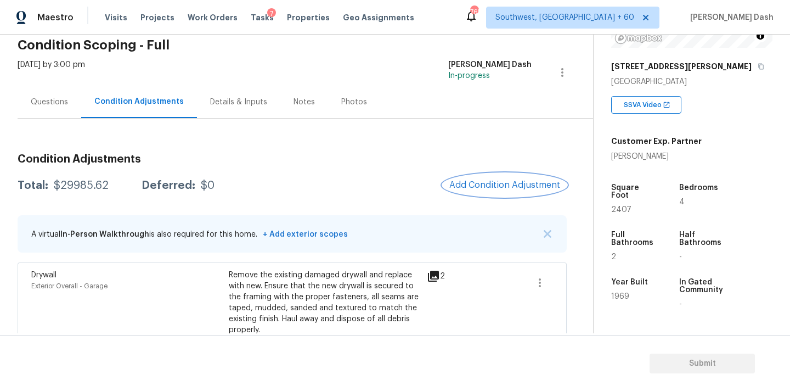
click at [507, 192] on button "Add Condition Adjustment" at bounding box center [505, 184] width 124 height 23
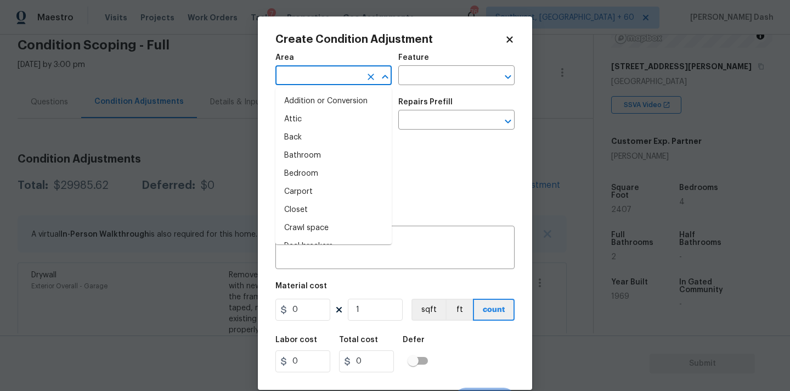
click at [315, 77] on input "text" at bounding box center [318, 76] width 86 height 17
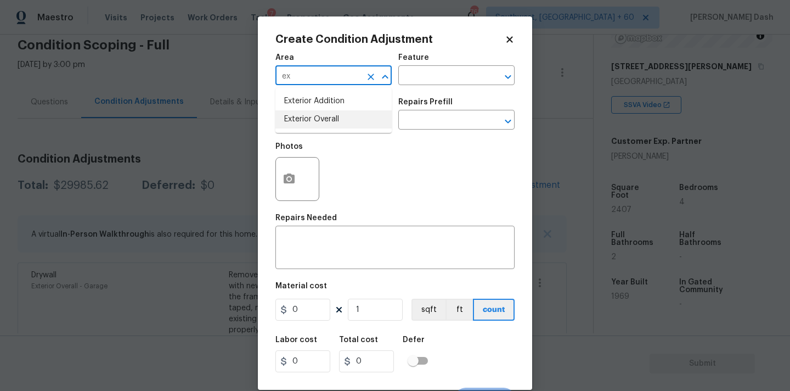
click at [311, 114] on li "Exterior Overall" at bounding box center [333, 119] width 116 height 18
type input "Exterior Overall"
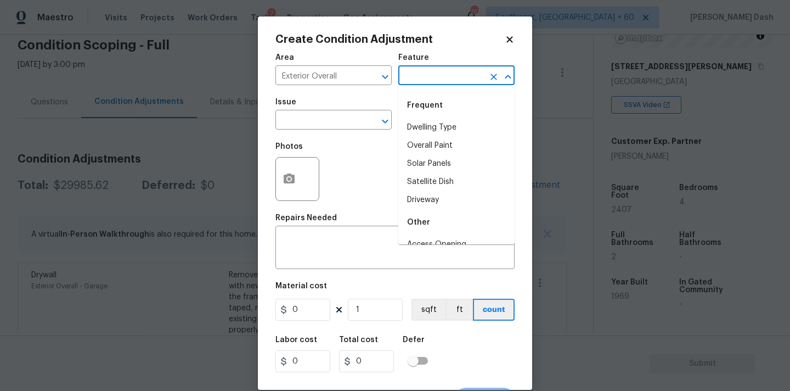
click at [414, 80] on input "text" at bounding box center [441, 76] width 86 height 17
drag, startPoint x: 367, startPoint y: 176, endPoint x: 307, endPoint y: 180, distance: 59.9
click at [367, 176] on div "Photos" at bounding box center [394, 171] width 239 height 71
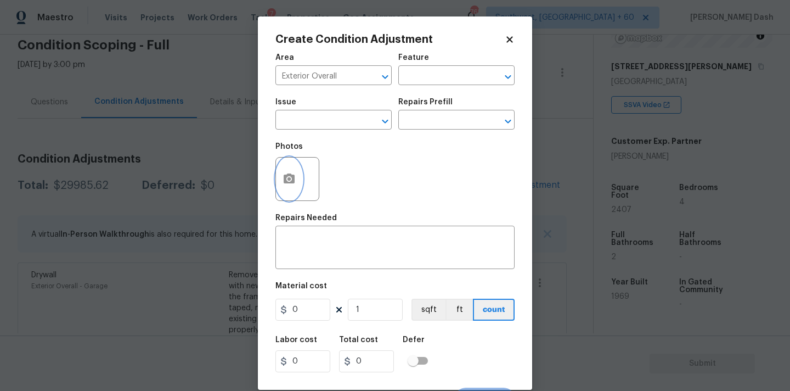
click at [276, 180] on button "button" at bounding box center [289, 178] width 26 height 43
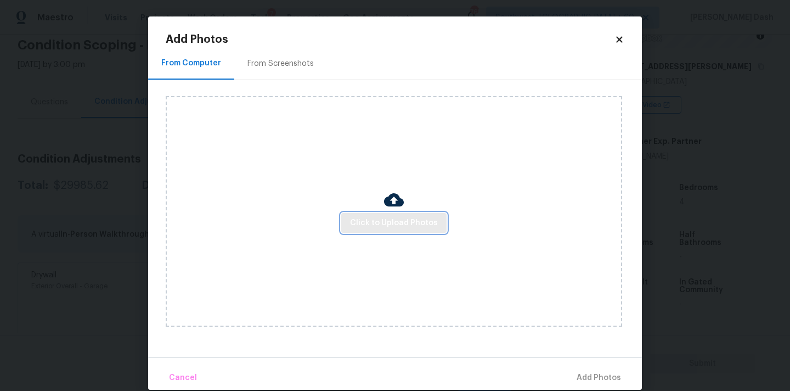
click at [385, 219] on span "Click to Upload Photos" at bounding box center [394, 223] width 88 height 14
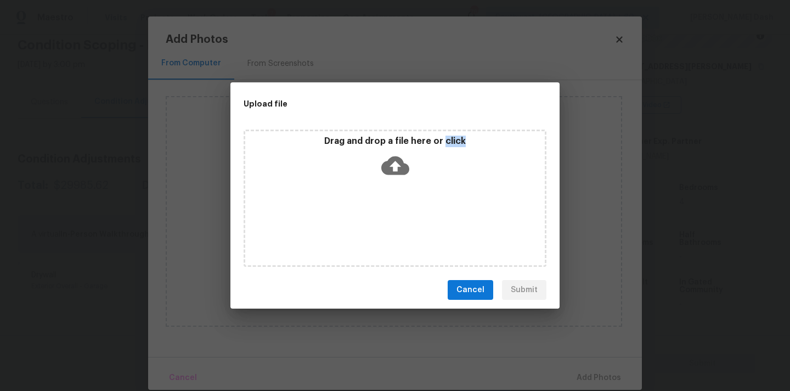
click at [385, 219] on div "Drag and drop a file here or click" at bounding box center [395, 197] width 303 height 137
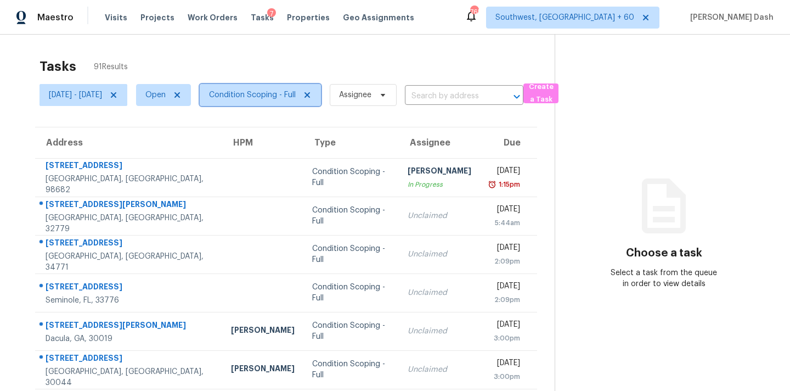
click at [252, 92] on span "Condition Scoping - Full" at bounding box center [252, 94] width 87 height 11
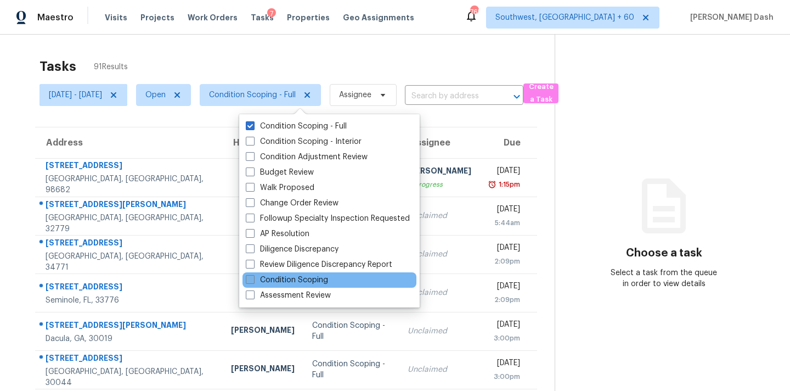
click at [302, 278] on label "Condition Scoping" at bounding box center [287, 279] width 82 height 11
click at [253, 278] on input "Condition Scoping" at bounding box center [249, 277] width 7 height 7
checkbox input "true"
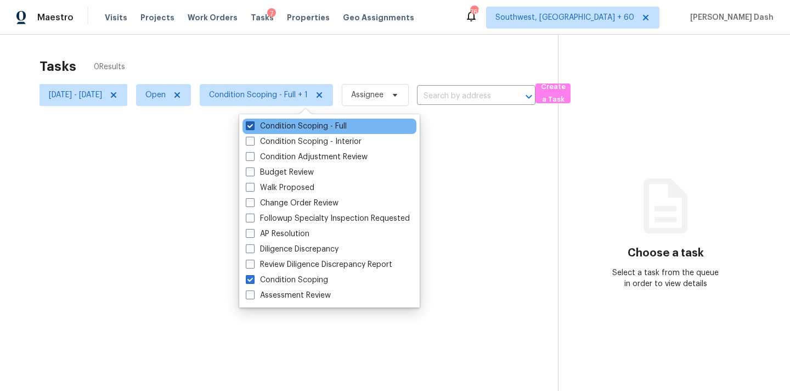
click at [313, 128] on label "Condition Scoping - Full" at bounding box center [296, 126] width 101 height 11
click at [253, 128] on input "Condition Scoping - Full" at bounding box center [249, 124] width 7 height 7
checkbox input "false"
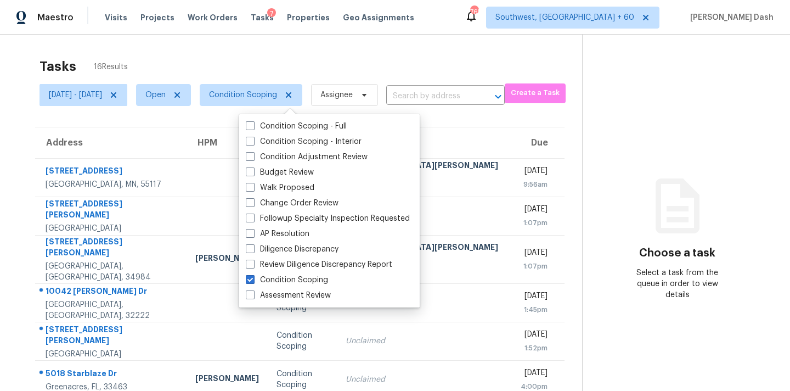
click at [300, 56] on div "Tasks 16 Results" at bounding box center [310, 66] width 543 height 29
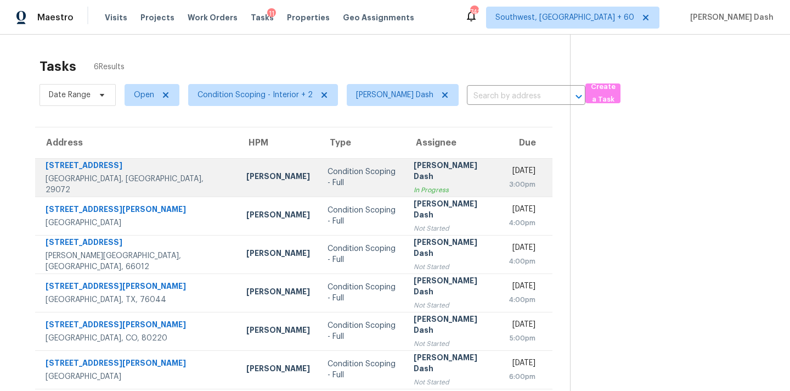
click at [328, 181] on div "Condition Scoping - Full" at bounding box center [362, 177] width 69 height 22
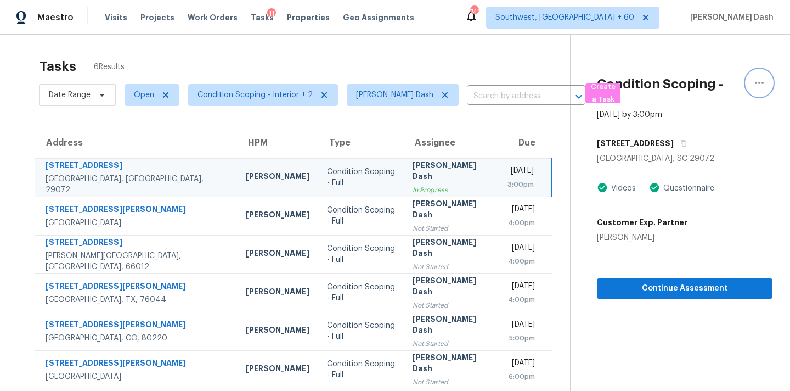
click at [757, 83] on icon "button" at bounding box center [759, 83] width 9 height 2
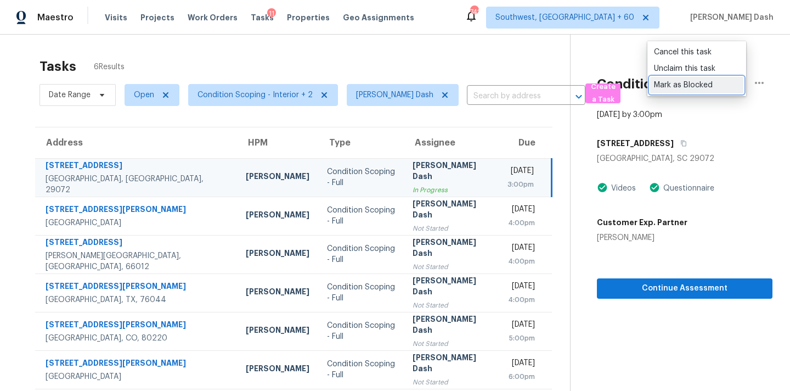
click at [680, 86] on div "Mark as Blocked" at bounding box center [697, 85] width 86 height 11
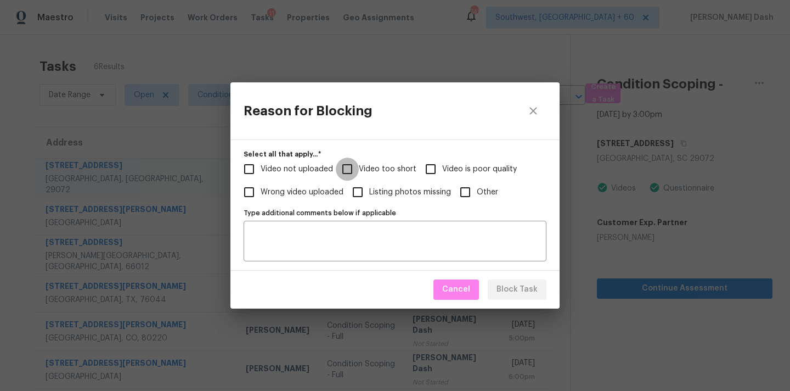
click at [349, 174] on input "Video too short" at bounding box center [347, 168] width 23 height 23
checkbox input "true"
click at [317, 173] on span "Video not uploaded" at bounding box center [297, 169] width 72 height 12
click at [261, 173] on input "Video not uploaded" at bounding box center [249, 168] width 23 height 23
checkbox input "true"
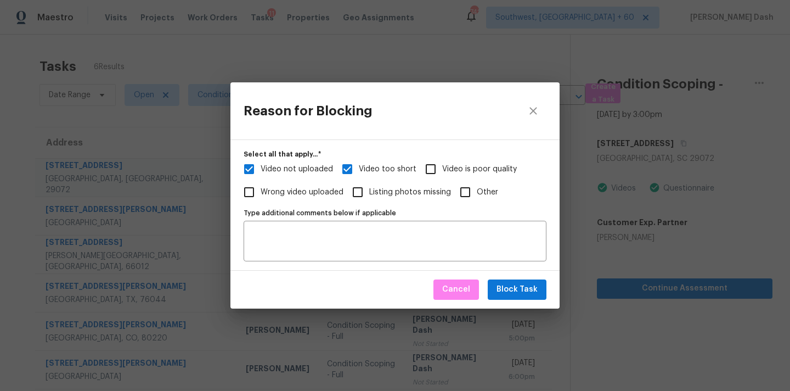
click at [466, 166] on span "Video is poor quality" at bounding box center [479, 169] width 75 height 12
click at [442, 166] on input "Video is poor quality" at bounding box center [430, 168] width 23 height 23
click at [432, 159] on input "Video is poor quality" at bounding box center [430, 168] width 23 height 23
checkbox input "false"
click at [535, 290] on span "Block Task" at bounding box center [516, 290] width 41 height 14
